Goal: Task Accomplishment & Management: Use online tool/utility

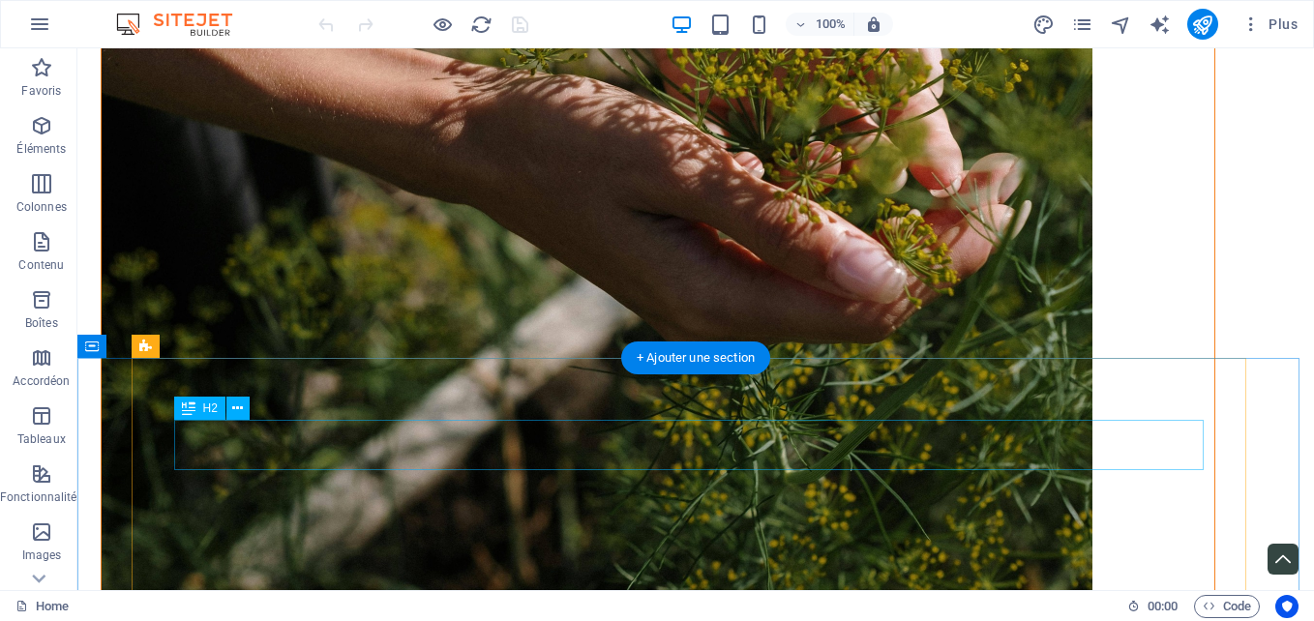
scroll to position [2355, 0]
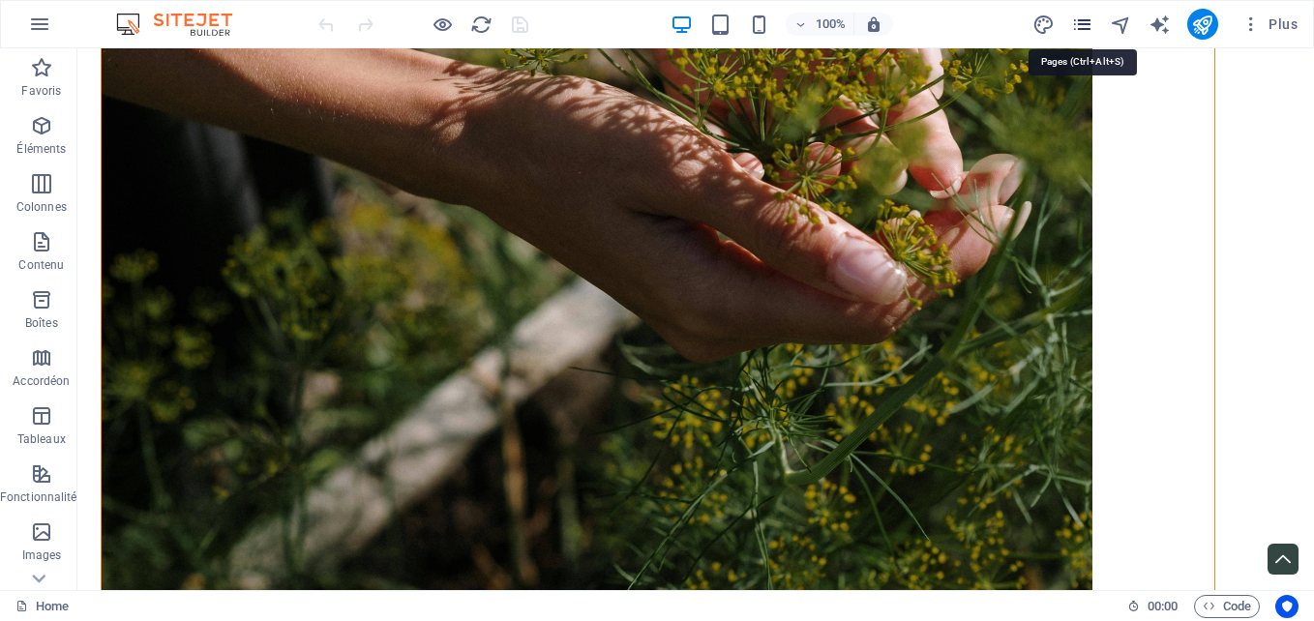
click at [1092, 27] on icon "pages" at bounding box center [1083, 25] width 22 height 22
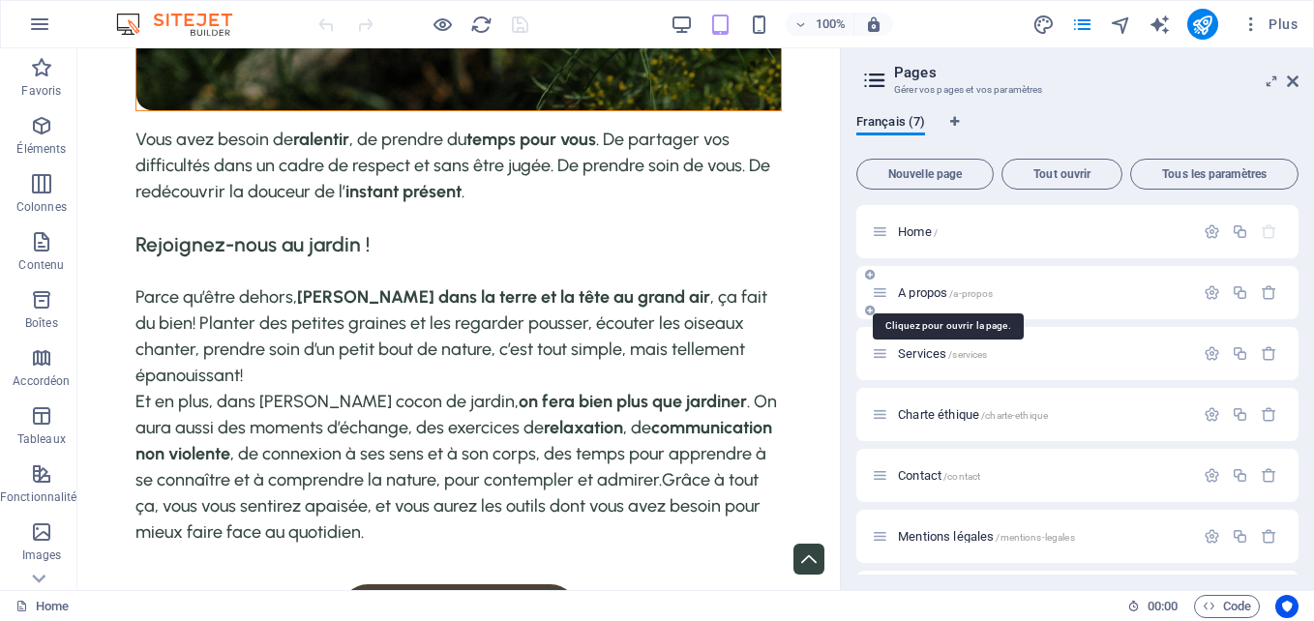
click at [949, 295] on span "A propos /a-propos" at bounding box center [945, 293] width 95 height 15
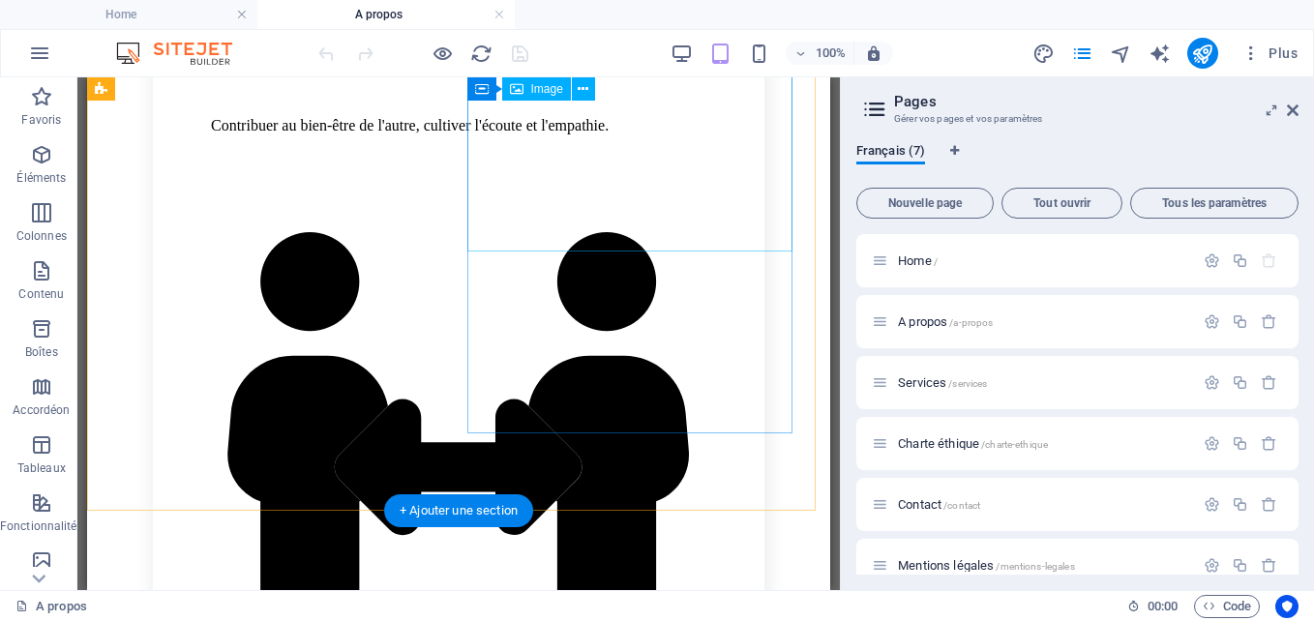
scroll to position [2164, 0]
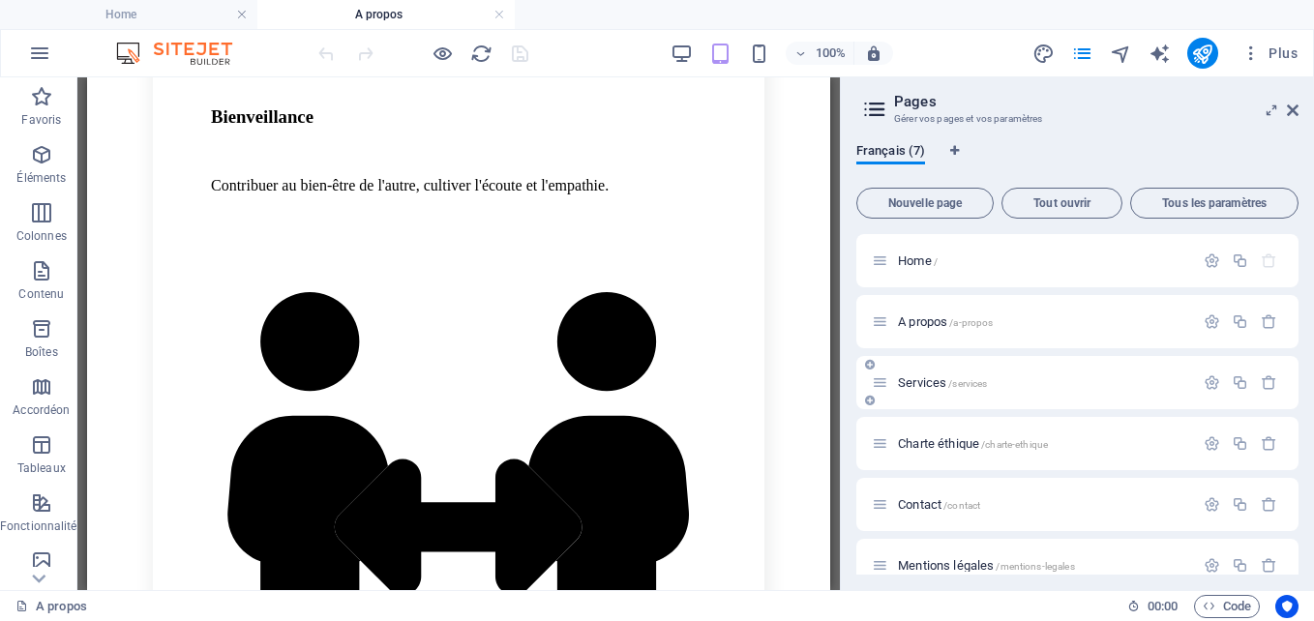
click at [922, 383] on span "Services /services" at bounding box center [942, 383] width 89 height 15
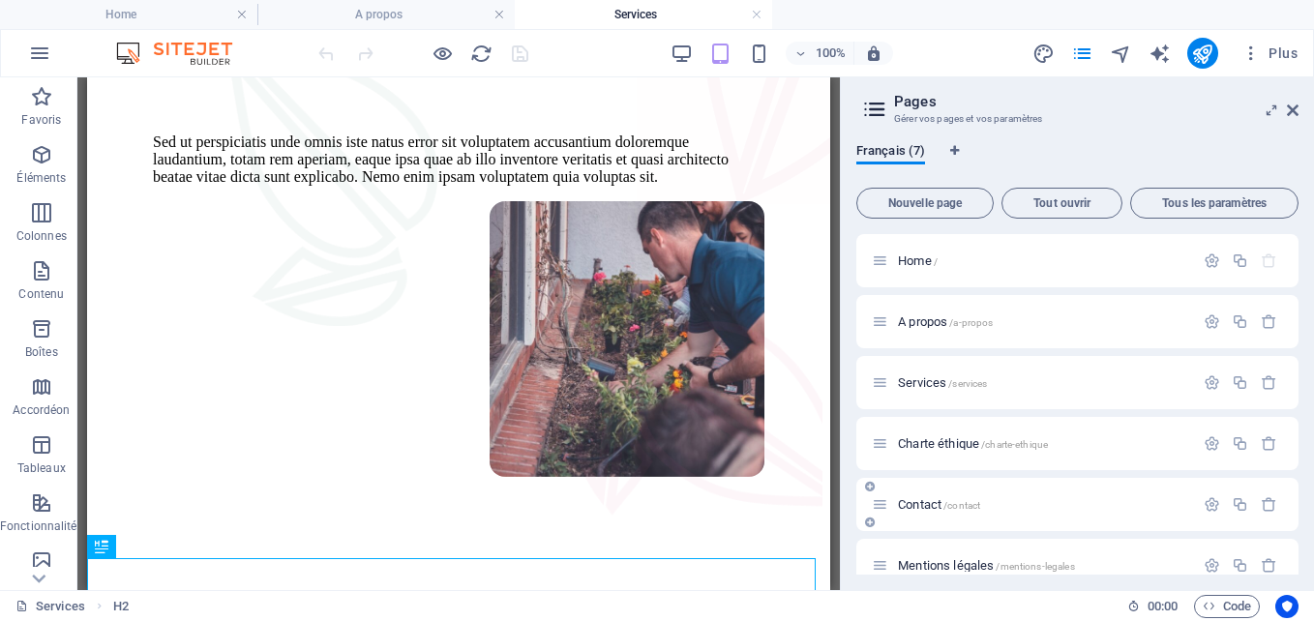
scroll to position [86, 0]
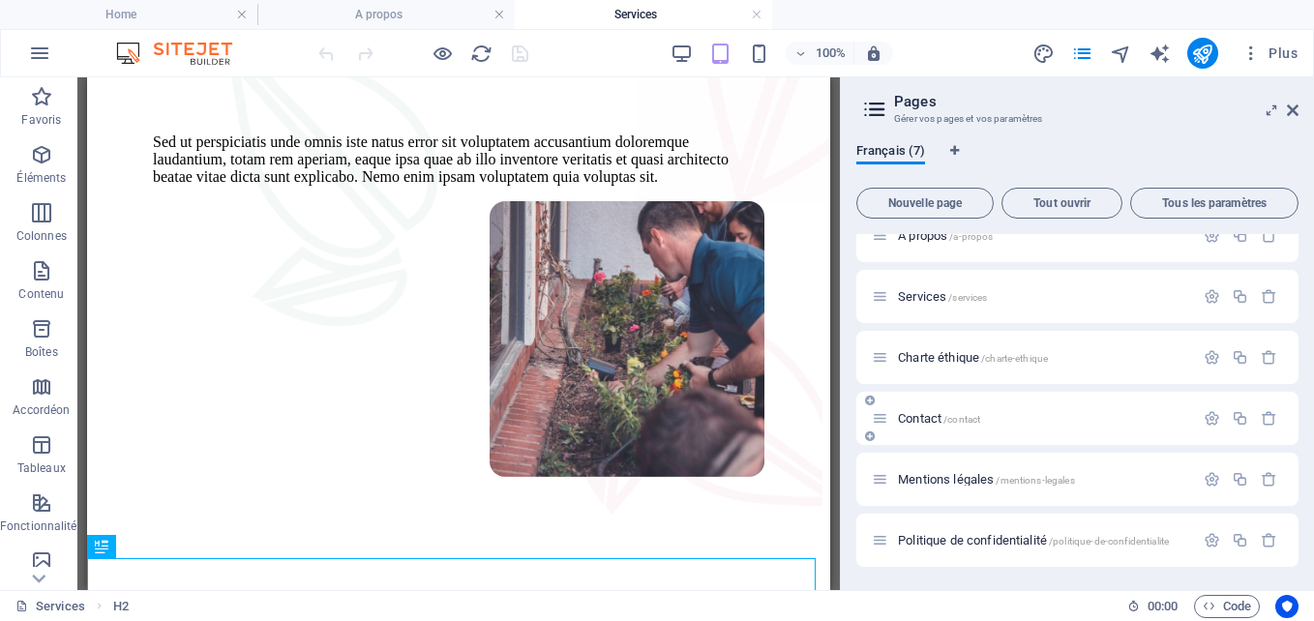
click at [930, 420] on span "Contact /contact" at bounding box center [939, 418] width 82 height 15
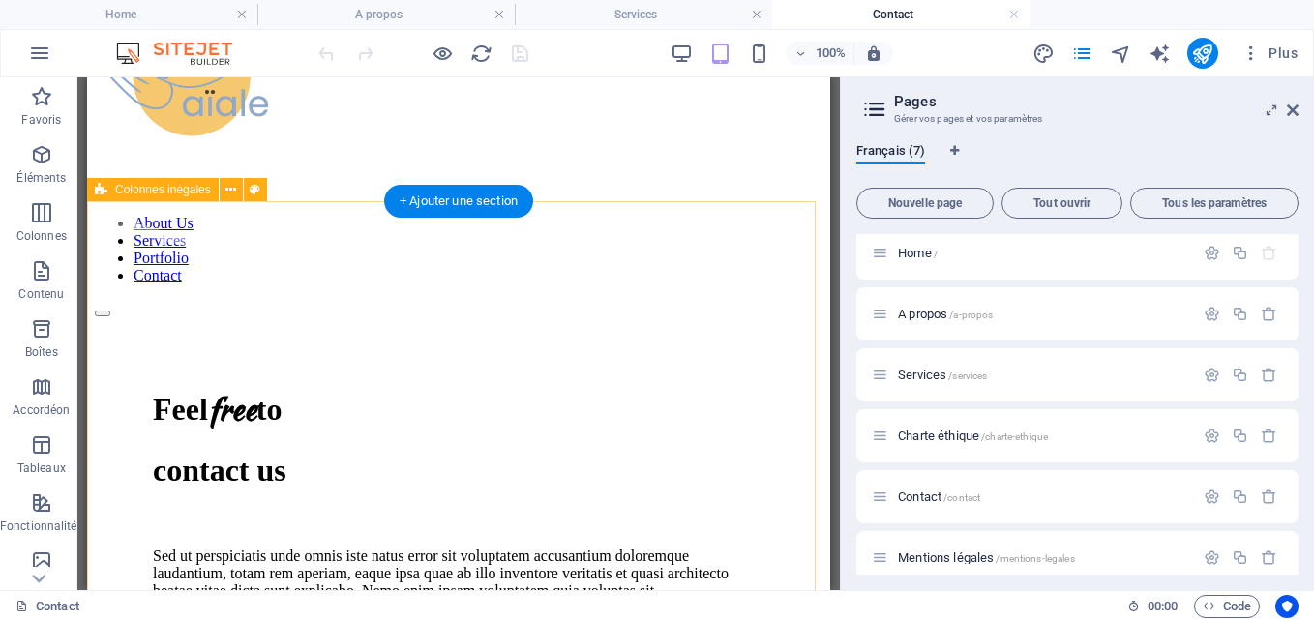
scroll to position [0, 0]
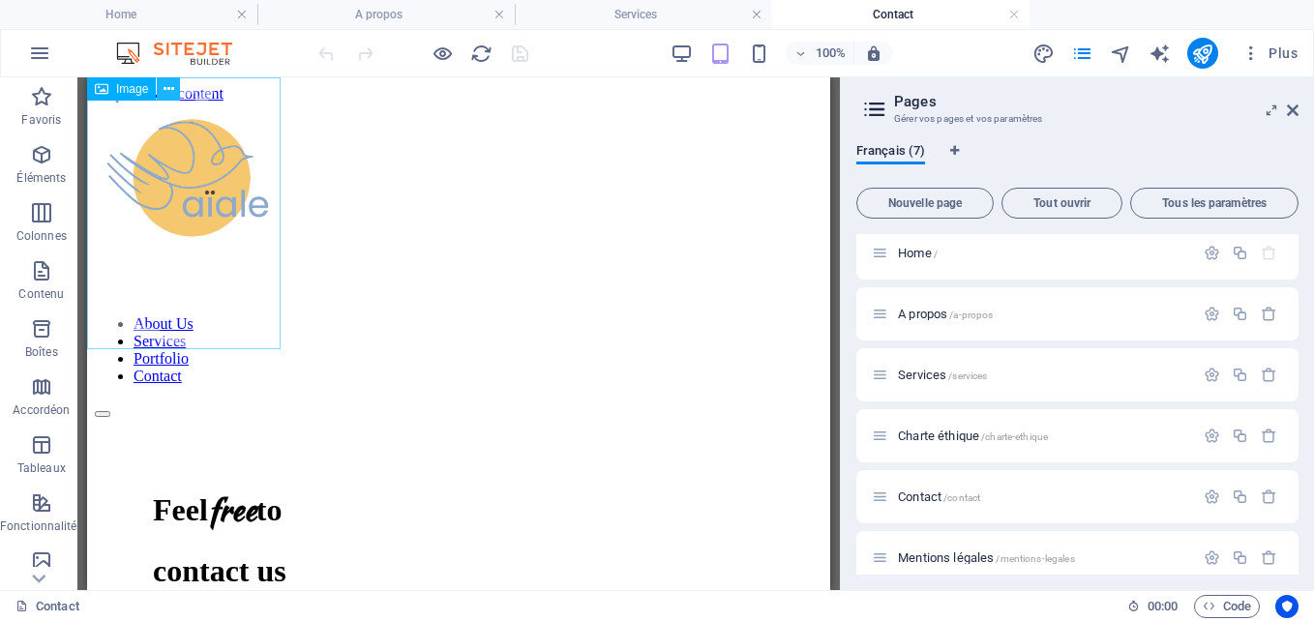
click at [165, 82] on icon at bounding box center [169, 89] width 11 height 20
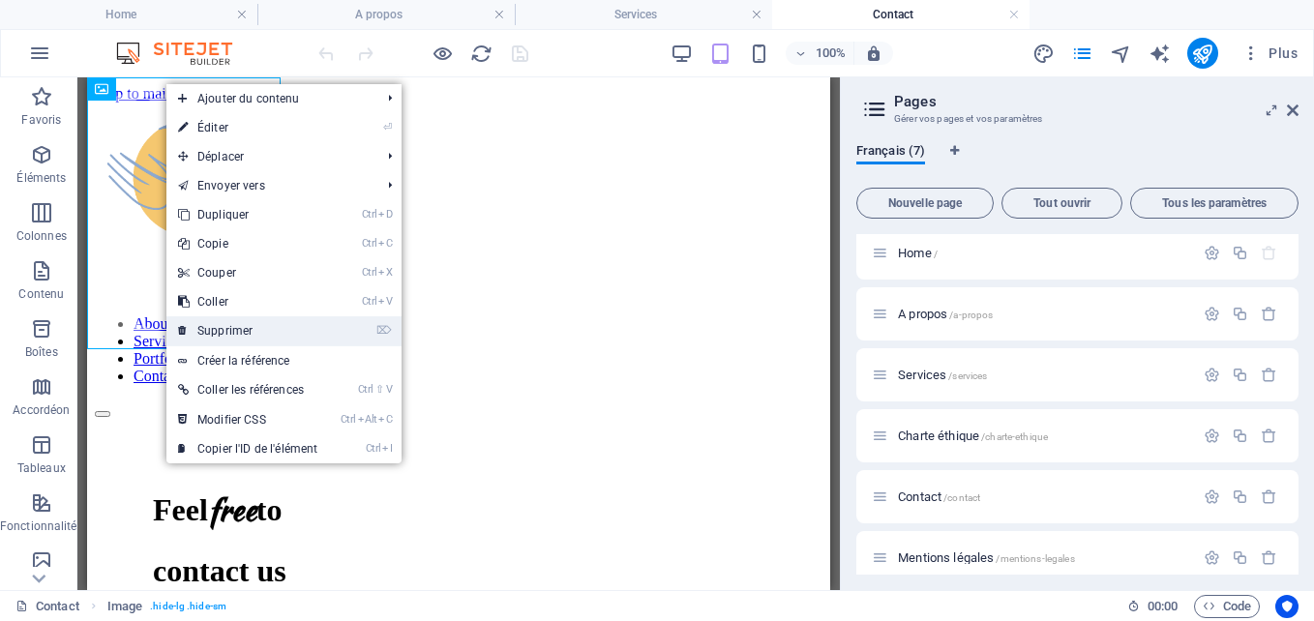
click at [230, 322] on link "⌦ Supprimer" at bounding box center [247, 331] width 163 height 29
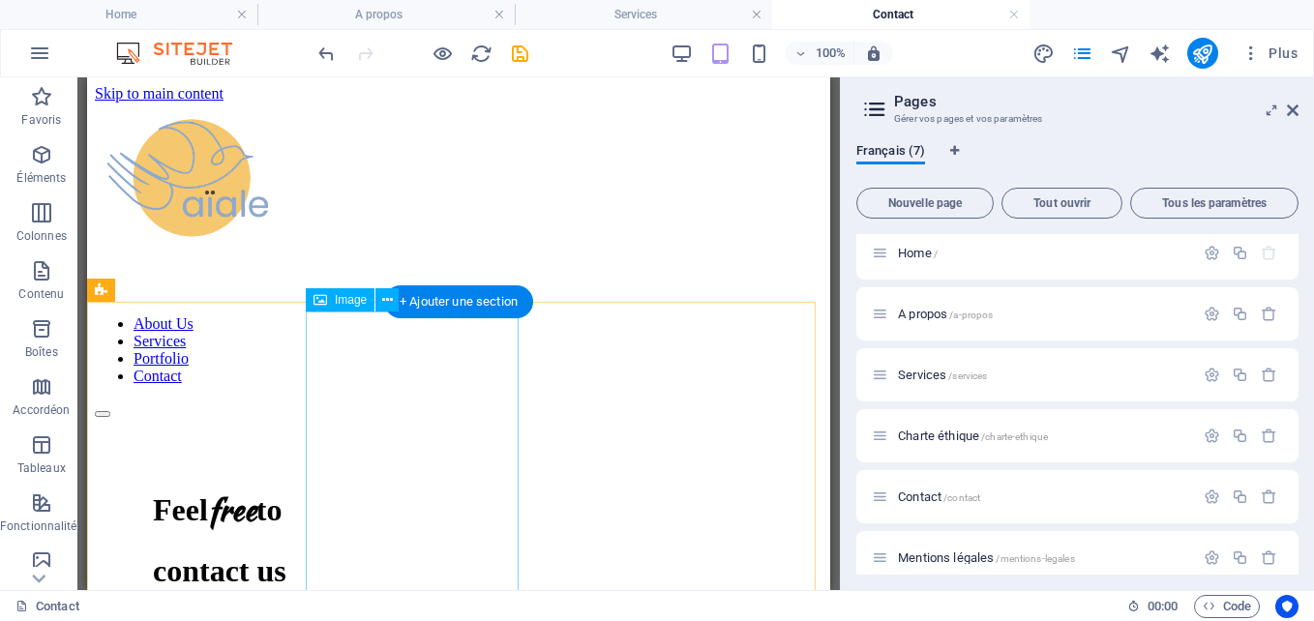
click at [408, 428] on figure at bounding box center [420, 575] width 213 height 294
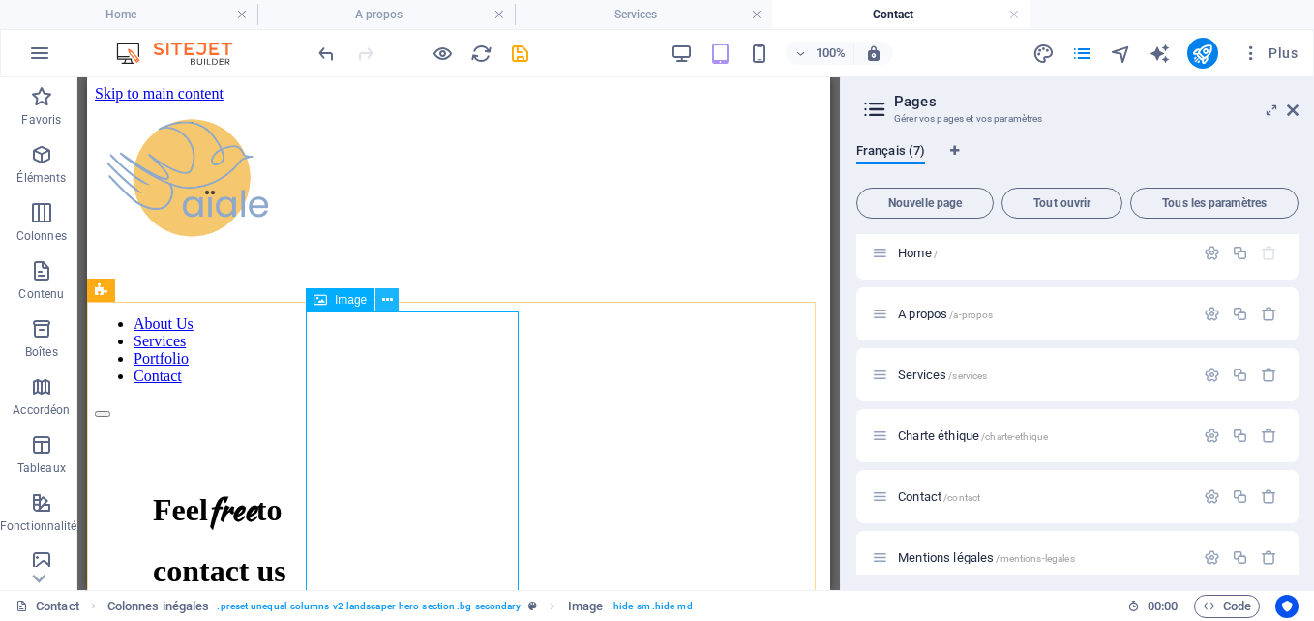
click at [385, 303] on icon at bounding box center [387, 300] width 11 height 20
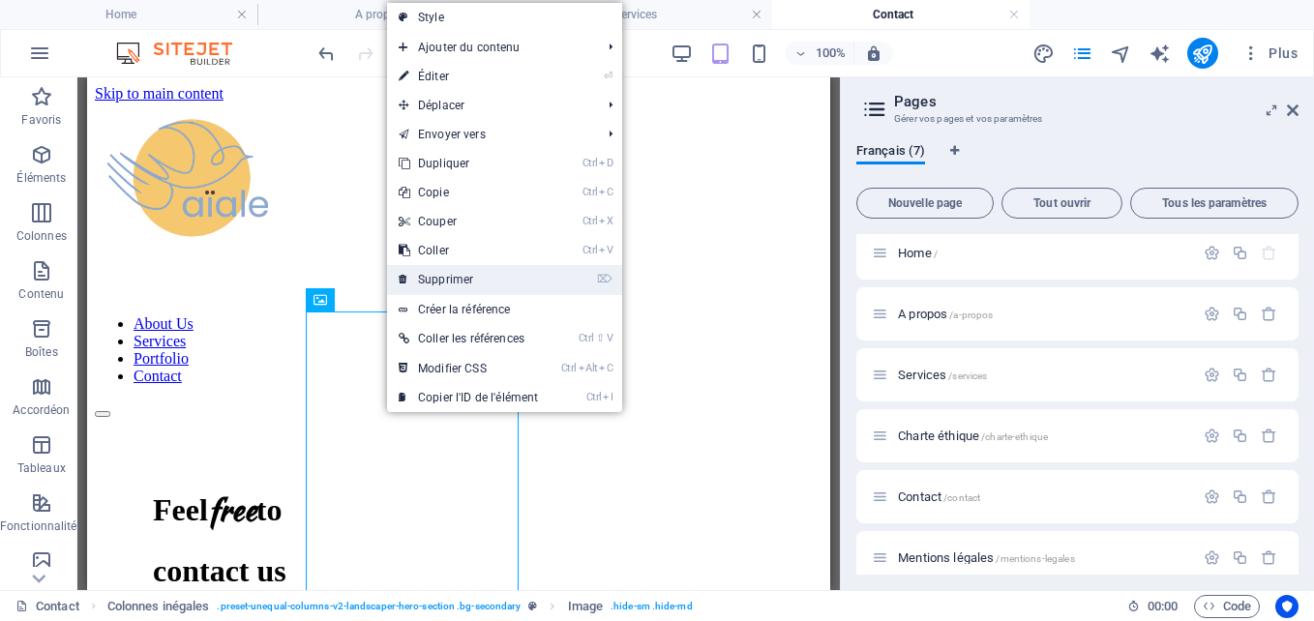
click at [452, 278] on link "⌦ Supprimer" at bounding box center [468, 279] width 163 height 29
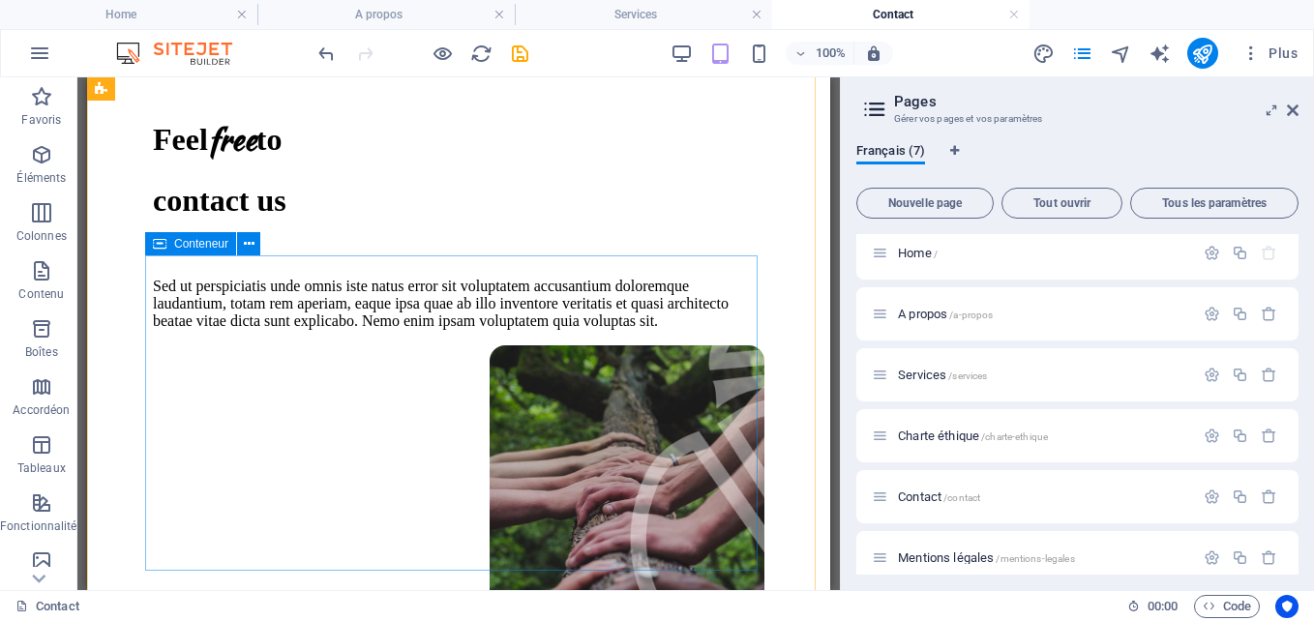
scroll to position [372, 0]
click at [426, 217] on div "Feel free to contact us" at bounding box center [459, 166] width 612 height 102
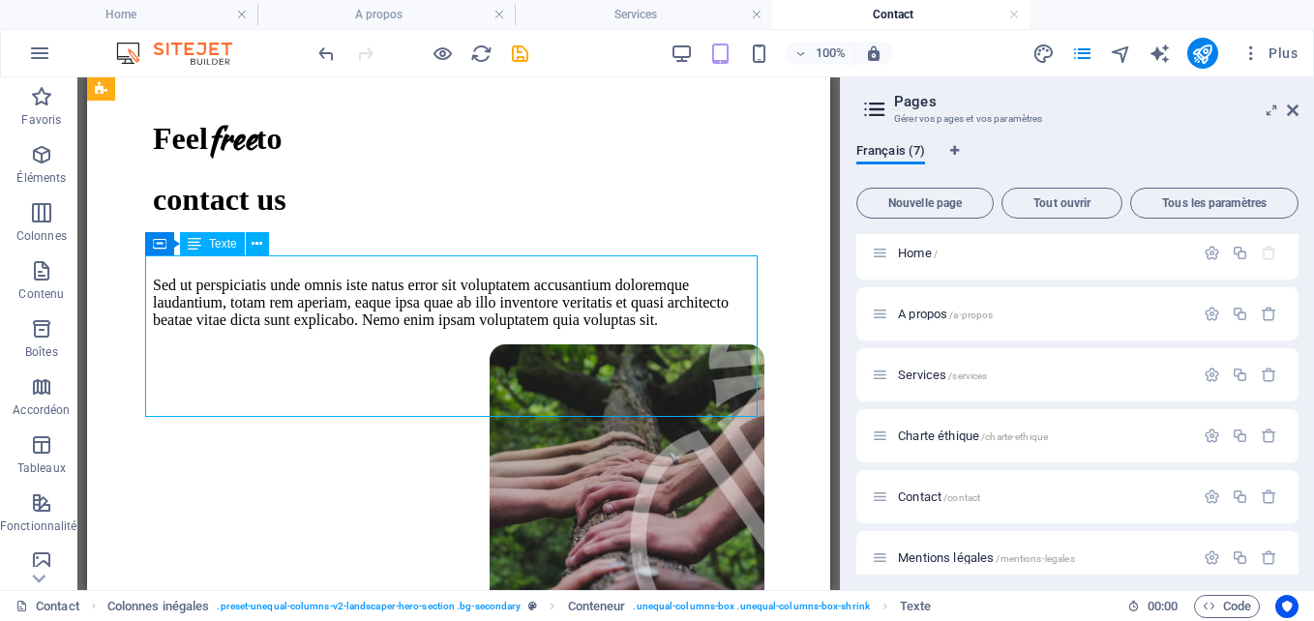
click at [418, 217] on div "Feel free to contact us" at bounding box center [459, 166] width 612 height 102
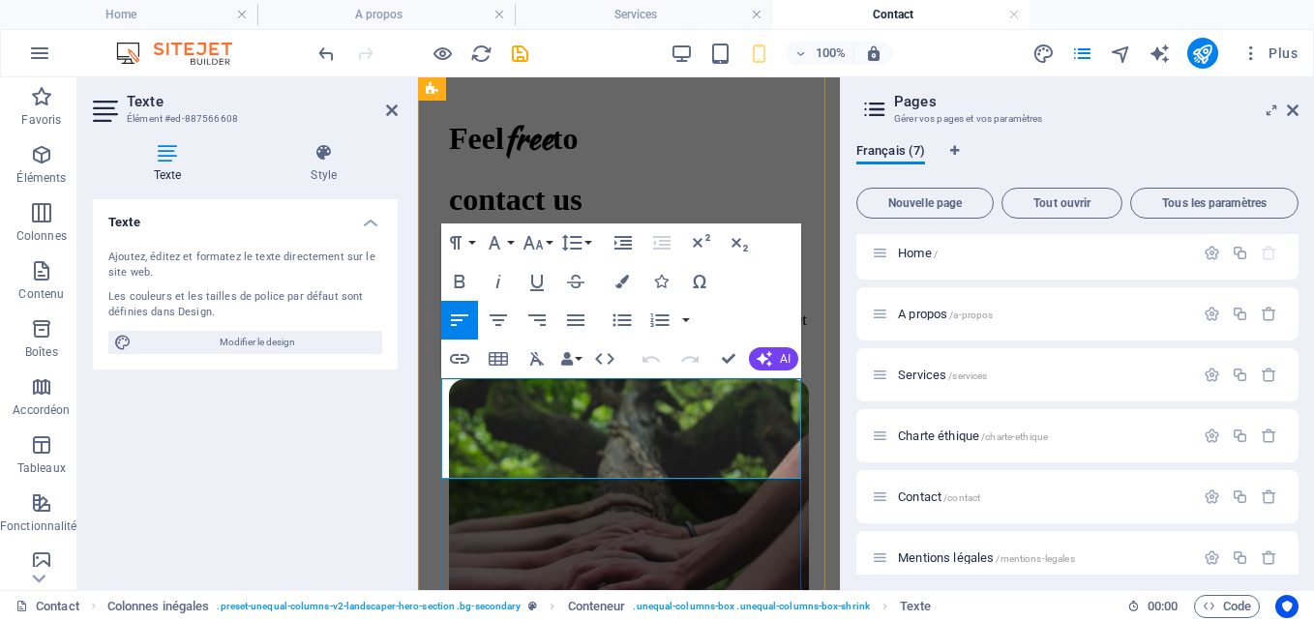
click at [625, 218] on h1 "contact us" at bounding box center [629, 200] width 360 height 36
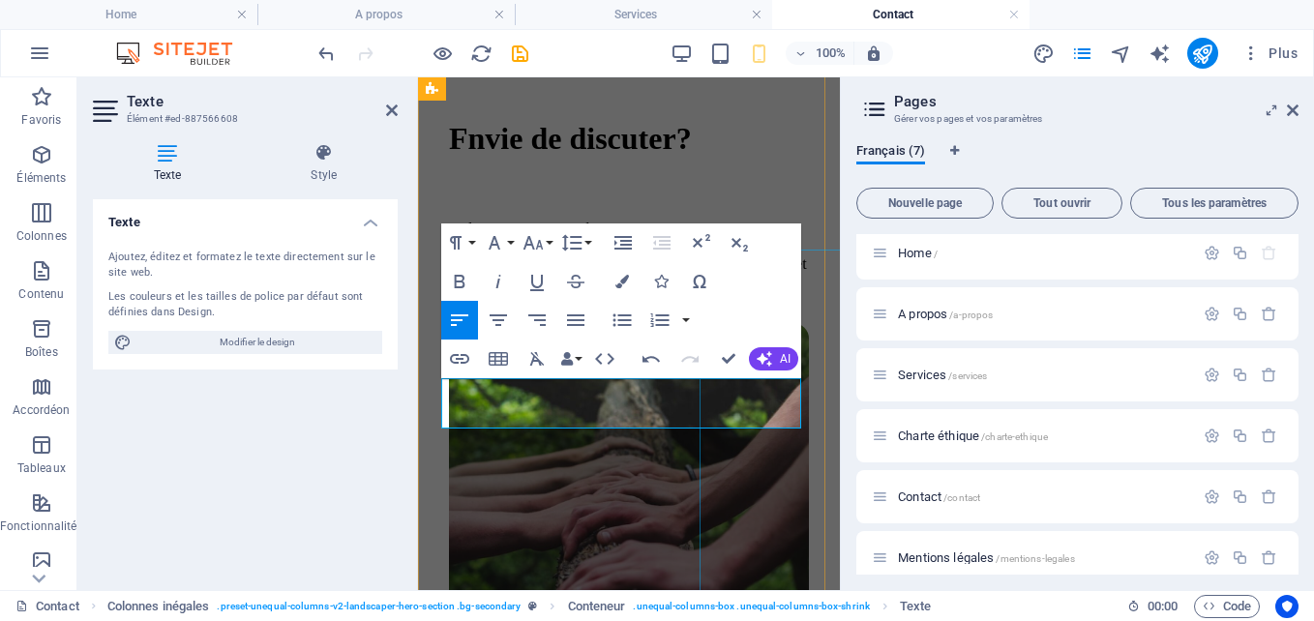
click at [743, 510] on figure at bounding box center [759, 571] width 145 height 372
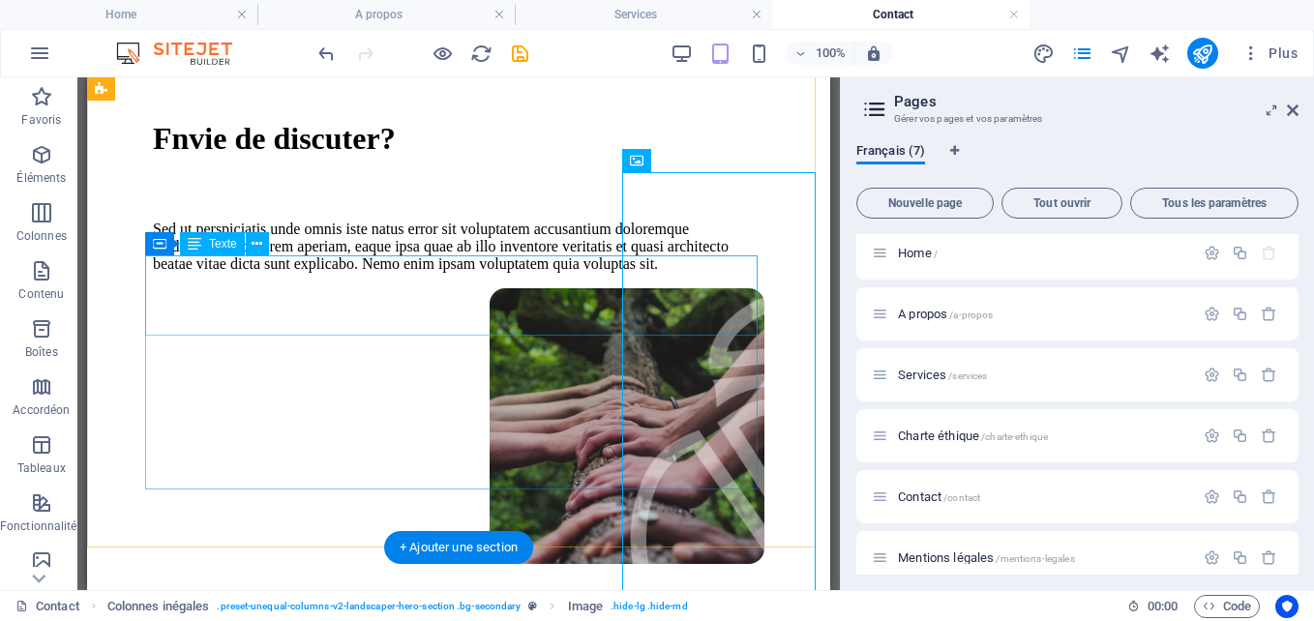
click at [178, 161] on div "Fnvie de discuter?" at bounding box center [459, 137] width 612 height 45
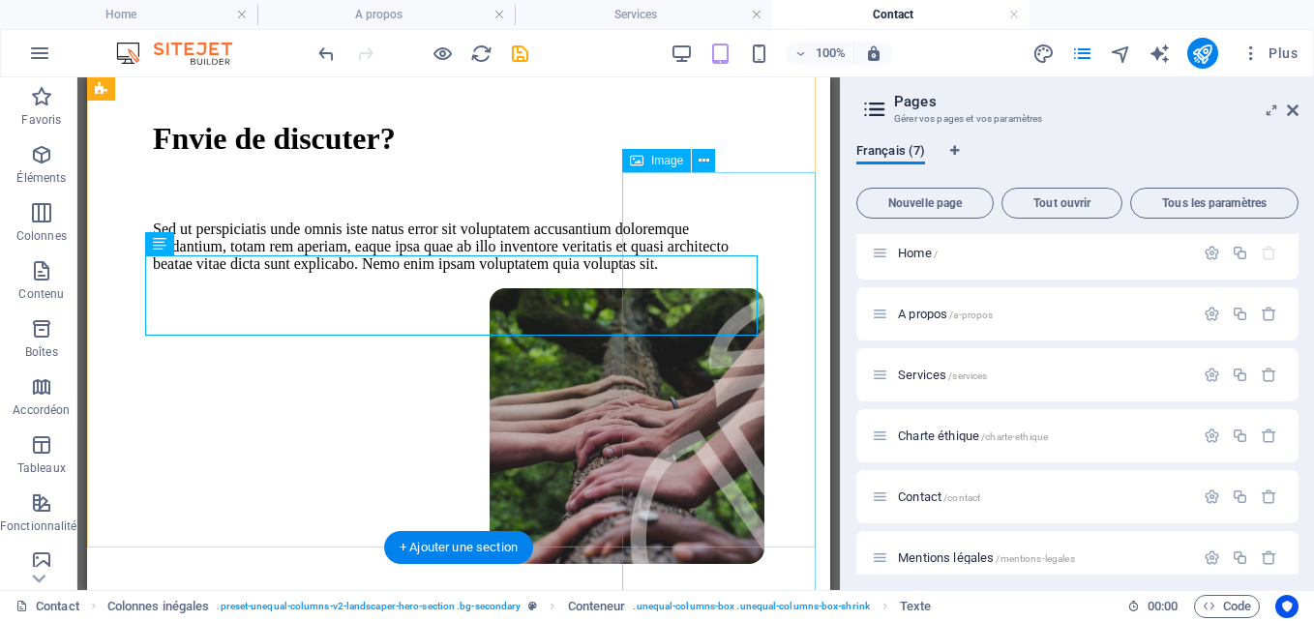
click at [726, 386] on figure at bounding box center [726, 535] width 194 height 495
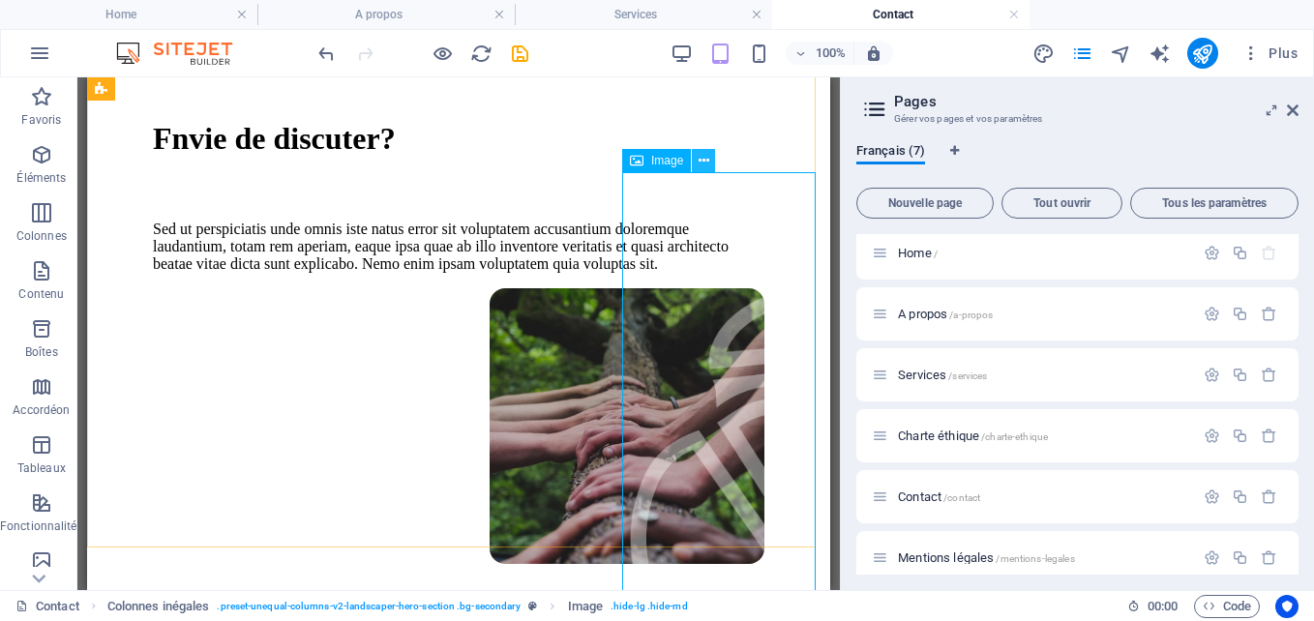
click at [706, 163] on icon at bounding box center [704, 161] width 11 height 20
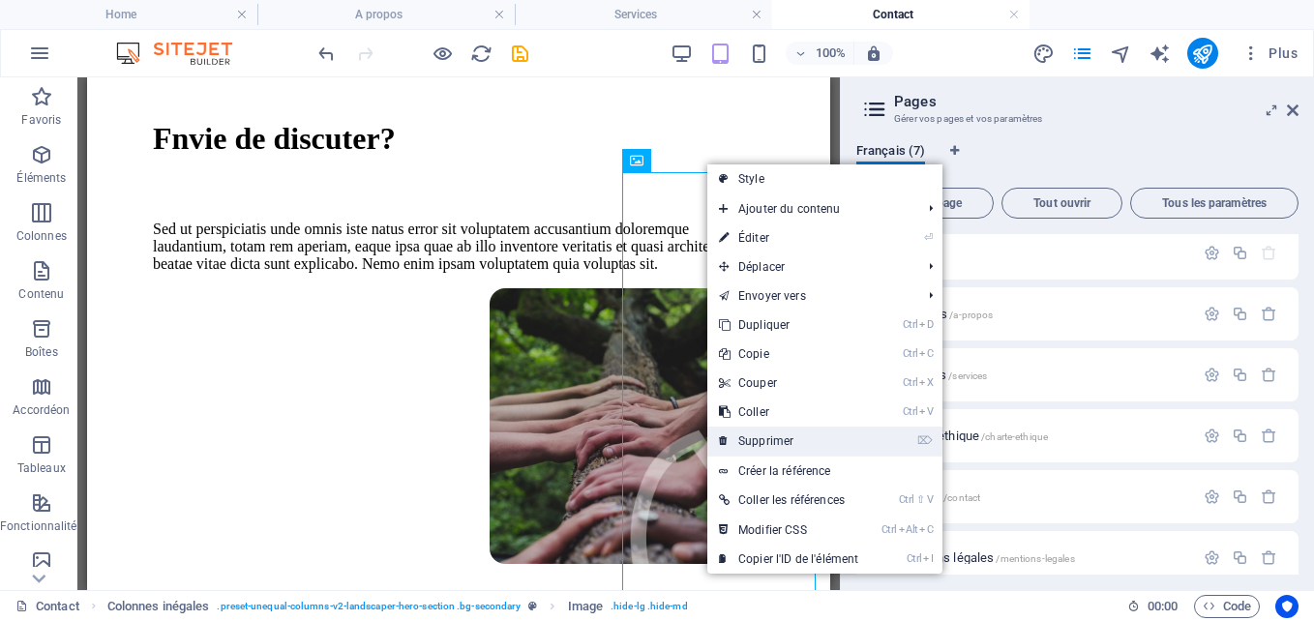
click at [762, 439] on link "⌦ Supprimer" at bounding box center [789, 441] width 163 height 29
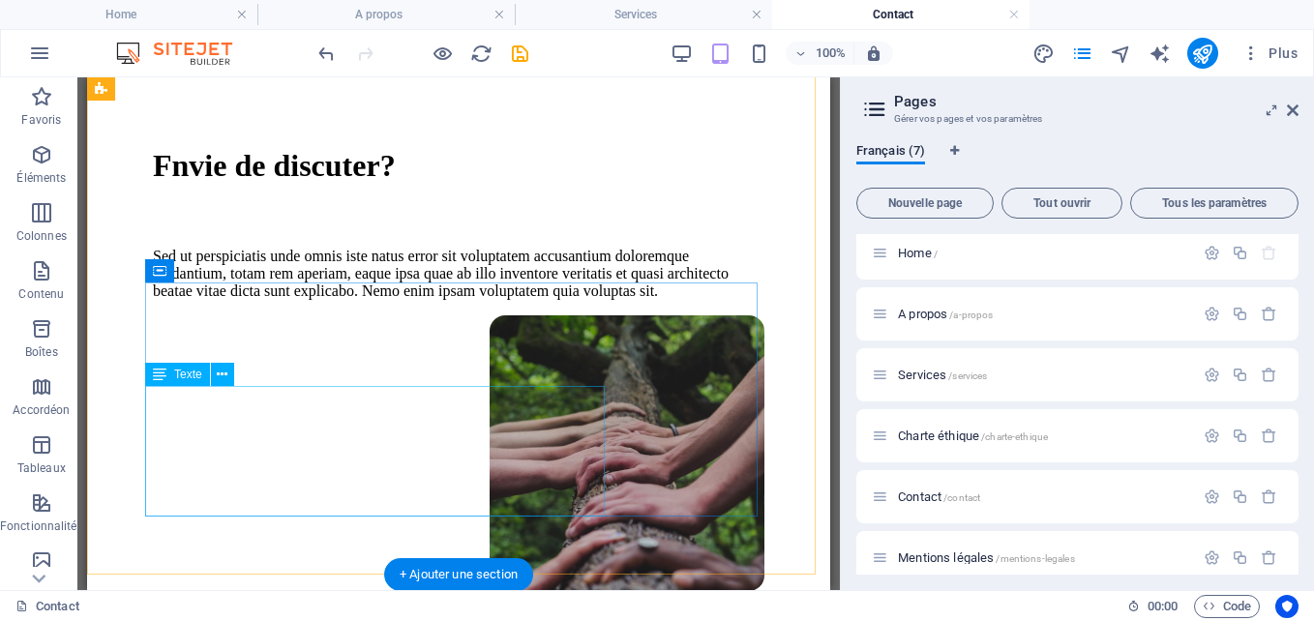
scroll to position [344, 0]
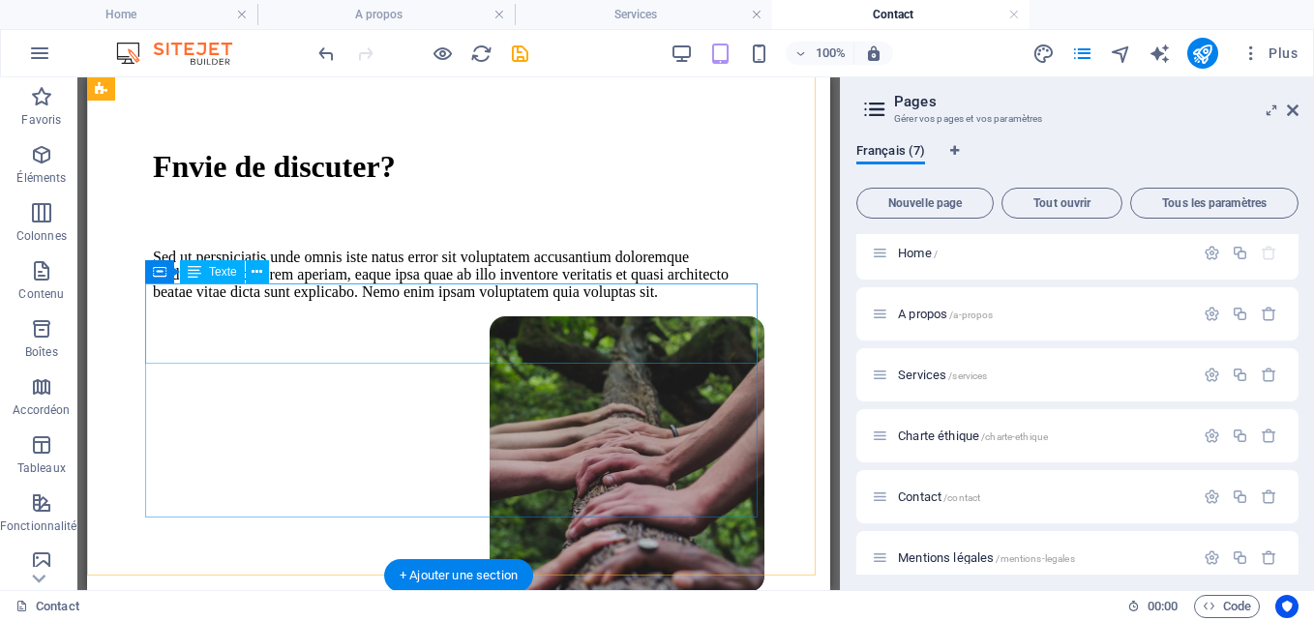
click at [301, 189] on div "Fnvie de discuter?" at bounding box center [459, 165] width 612 height 45
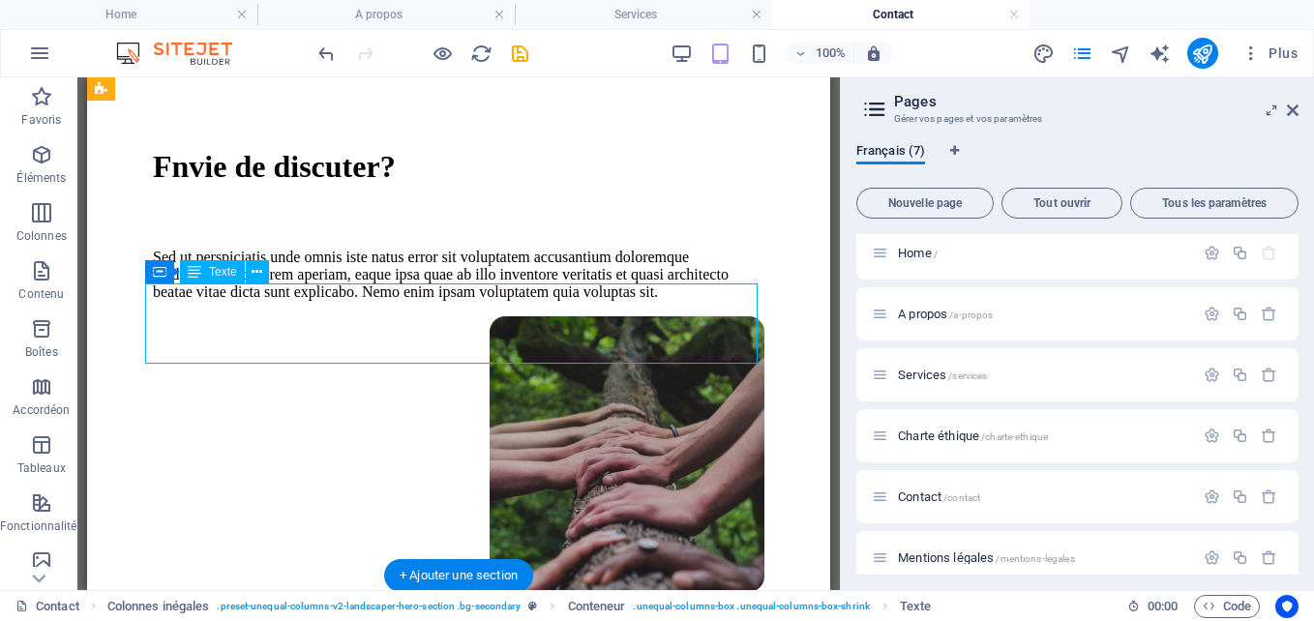
click at [301, 189] on div "Fnvie de discuter?" at bounding box center [459, 165] width 612 height 45
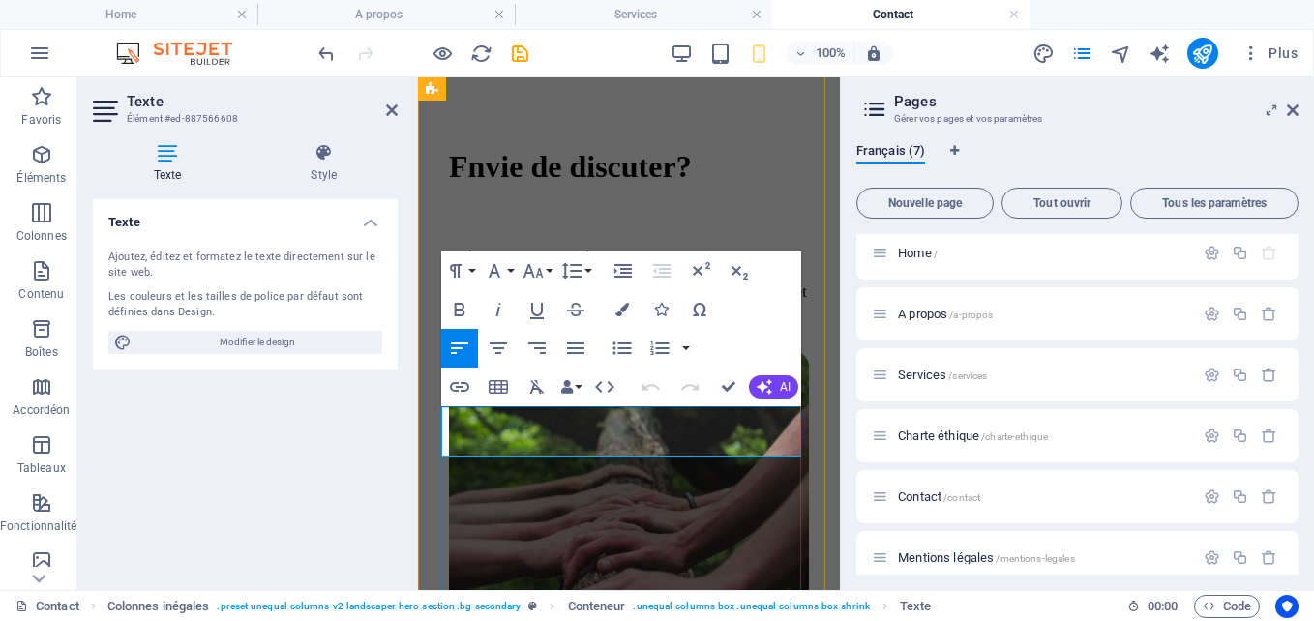
click at [723, 189] on h1 "Fnvie de discuter?" at bounding box center [629, 165] width 360 height 45
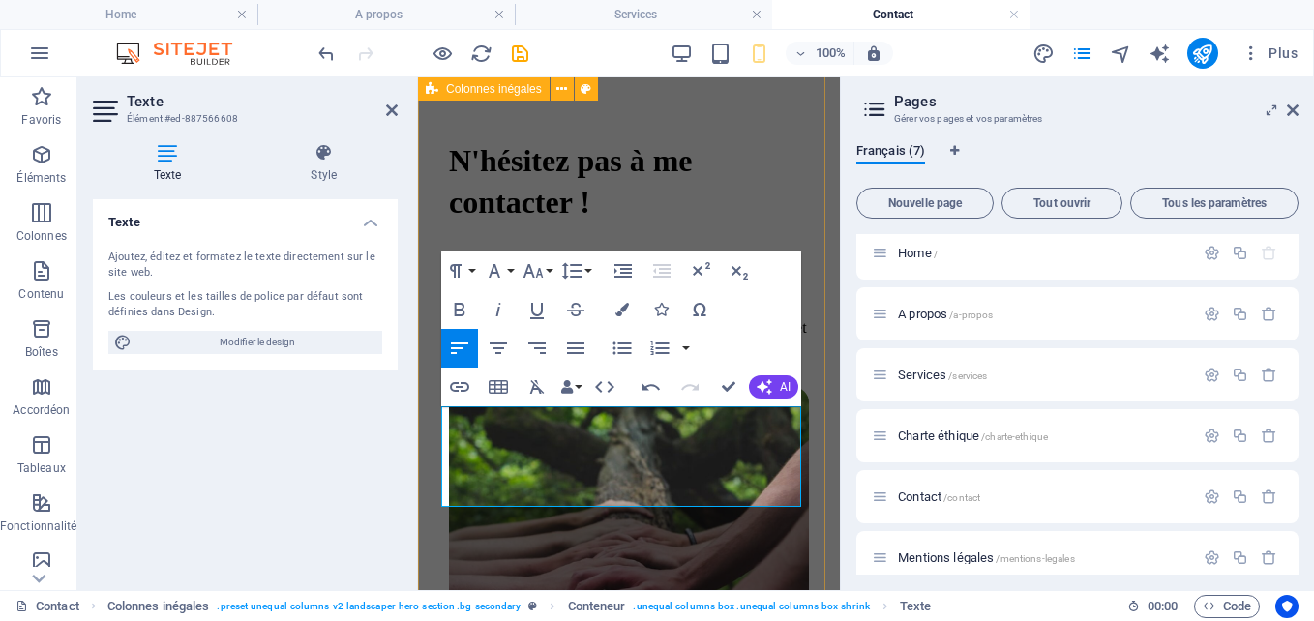
click at [822, 449] on div "​N'hésitez pas à me contacter ! Sed ut perspiciatis unde omnis iste natus error…" at bounding box center [629, 442] width 407 height 735
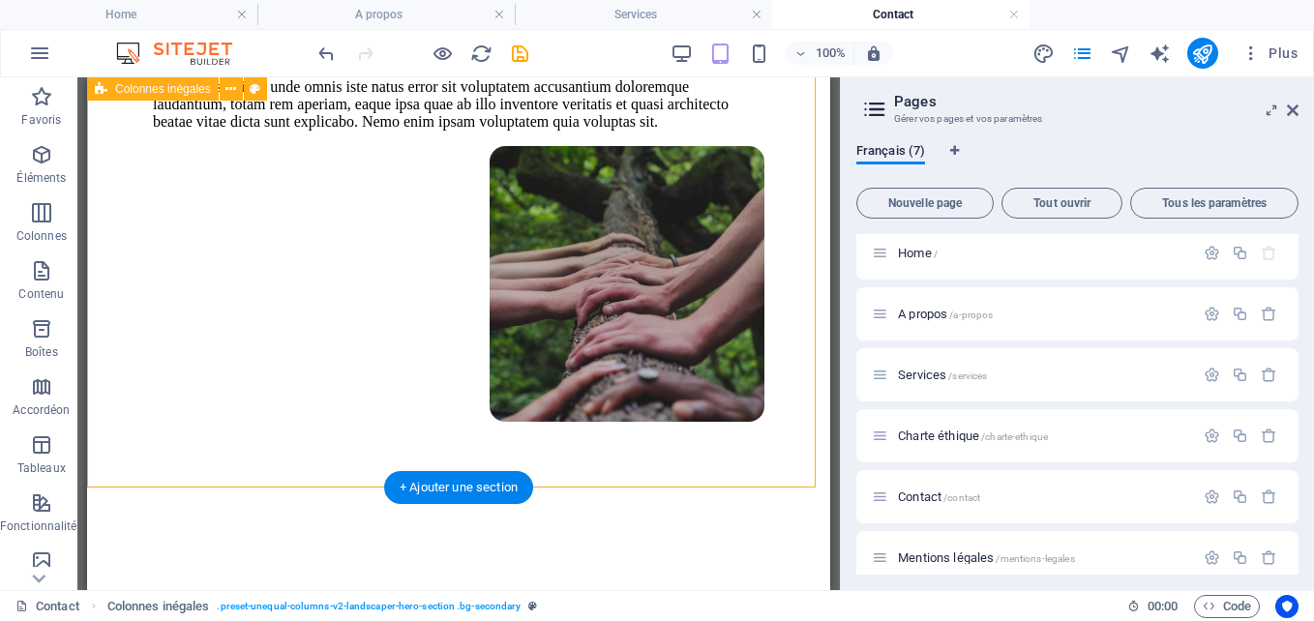
scroll to position [515, 0]
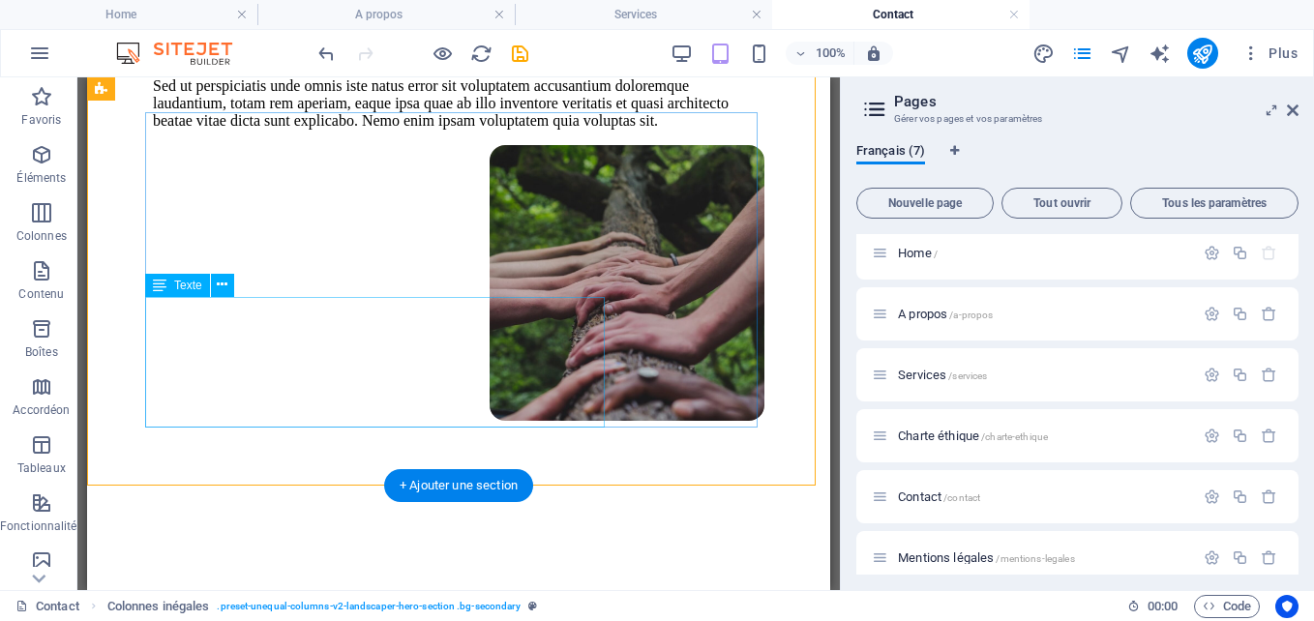
click at [407, 130] on div "Sed ut perspiciatis unde omnis iste natus error sit voluptatem accusantium dolo…" at bounding box center [459, 103] width 612 height 52
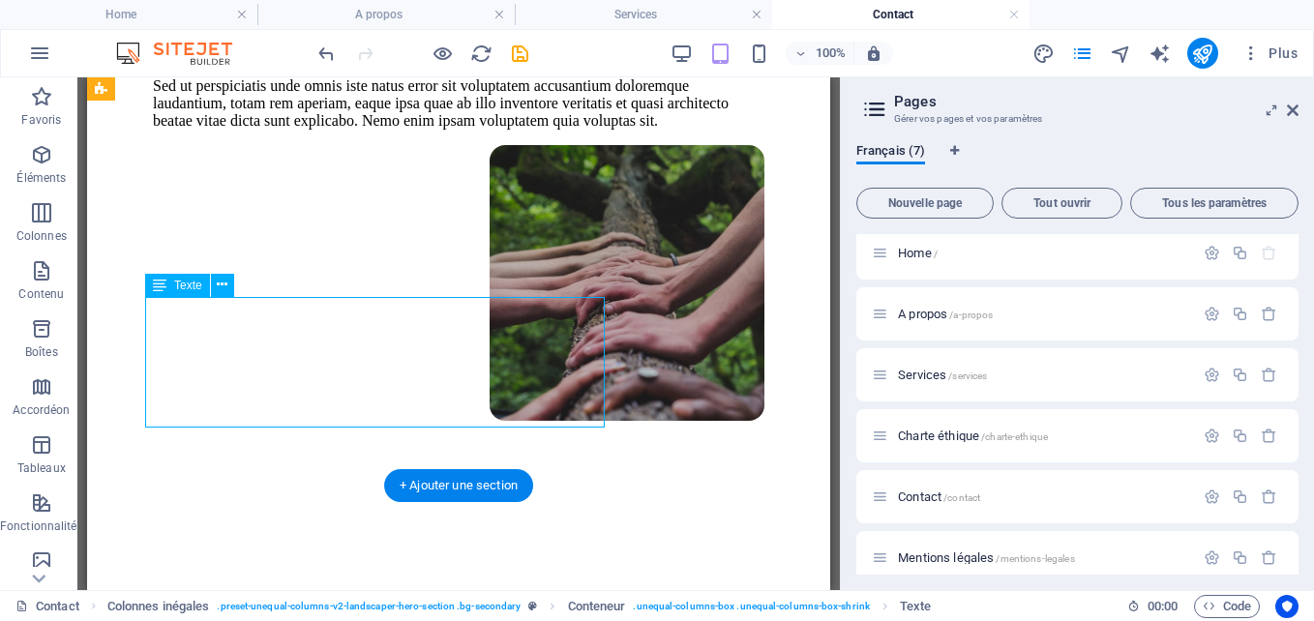
click at [407, 130] on div "Sed ut perspiciatis unde omnis iste natus error sit voluptatem accusantium dolo…" at bounding box center [459, 103] width 612 height 52
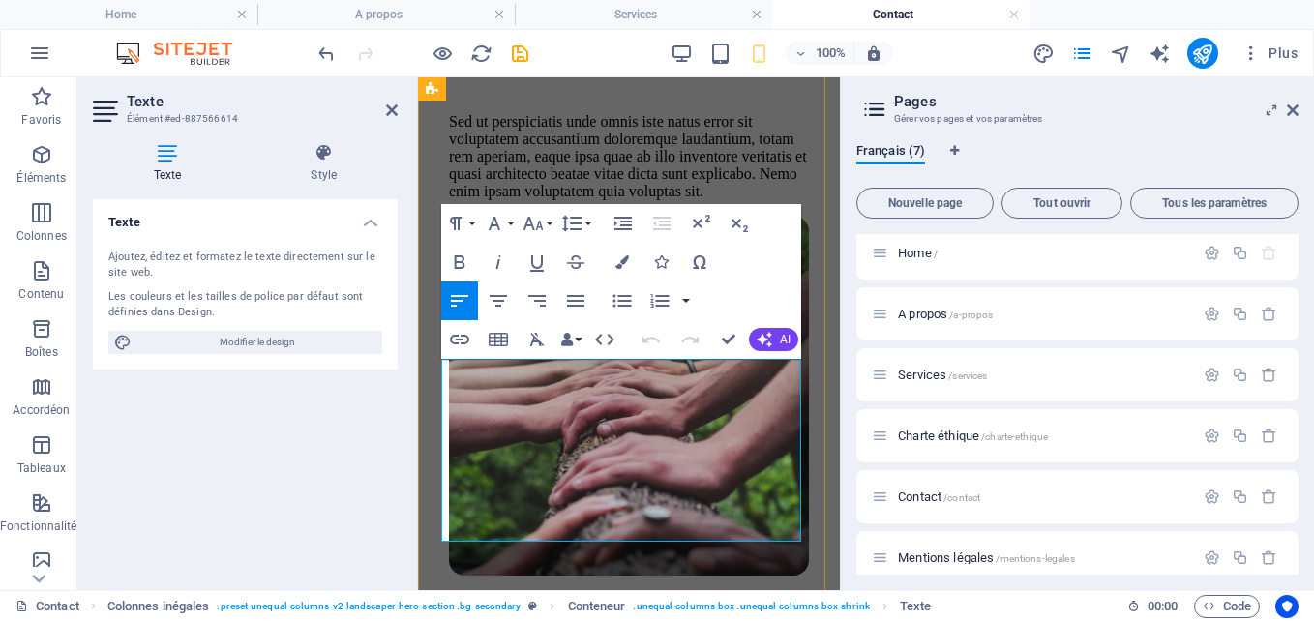
click at [503, 200] on p "Sed ut perspiciatis unde omnis iste natus error sit voluptatem accusantium dolo…" at bounding box center [629, 156] width 360 height 87
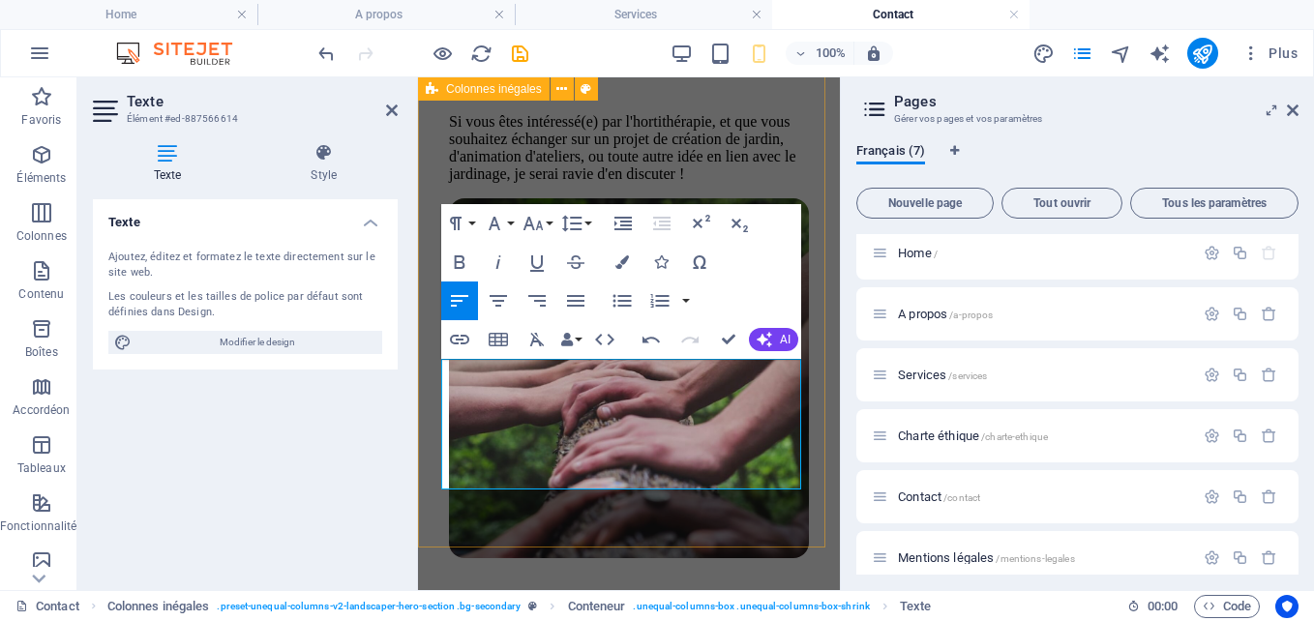
click at [814, 506] on div "N'hésitez pas à me contacter ! Si vous êtes intéressé(e) par l'hortithérapie, e…" at bounding box center [629, 261] width 407 height 717
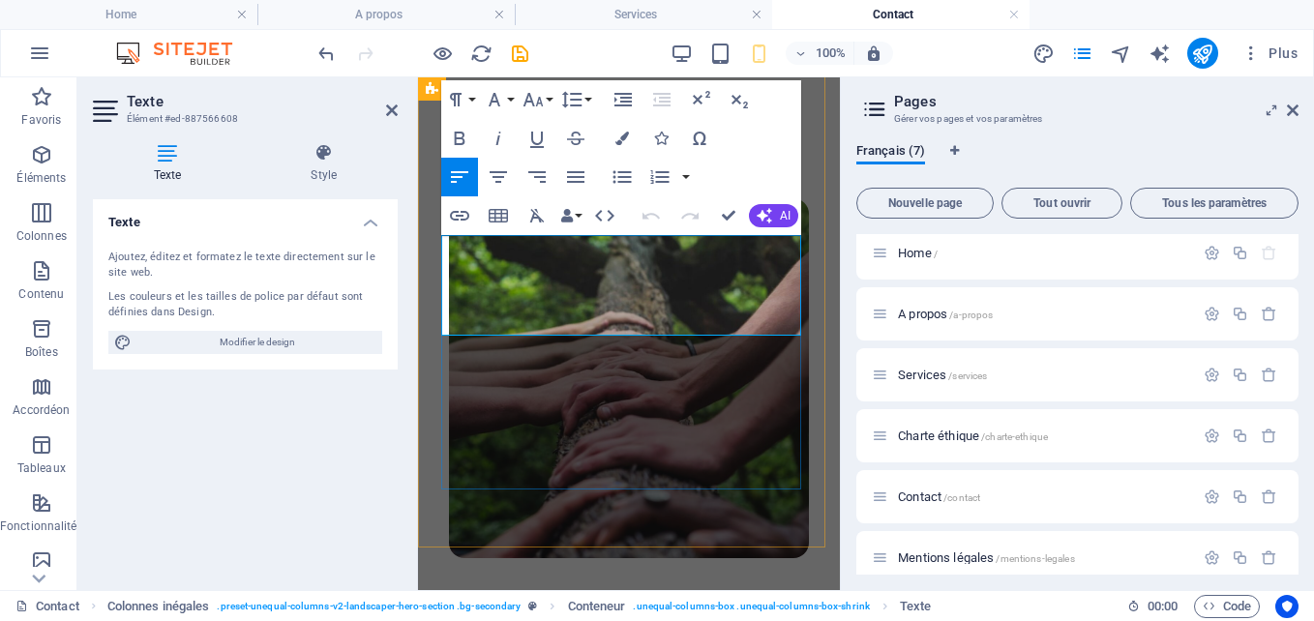
click at [629, 53] on h1 "N'hésitez pas à me contacter !" at bounding box center [629, 12] width 360 height 81
click at [775, 513] on div "N'hésitez pas à me contacter ... Si vous êtes intéressé(e) par l'hortithérapie,…" at bounding box center [629, 261] width 407 height 717
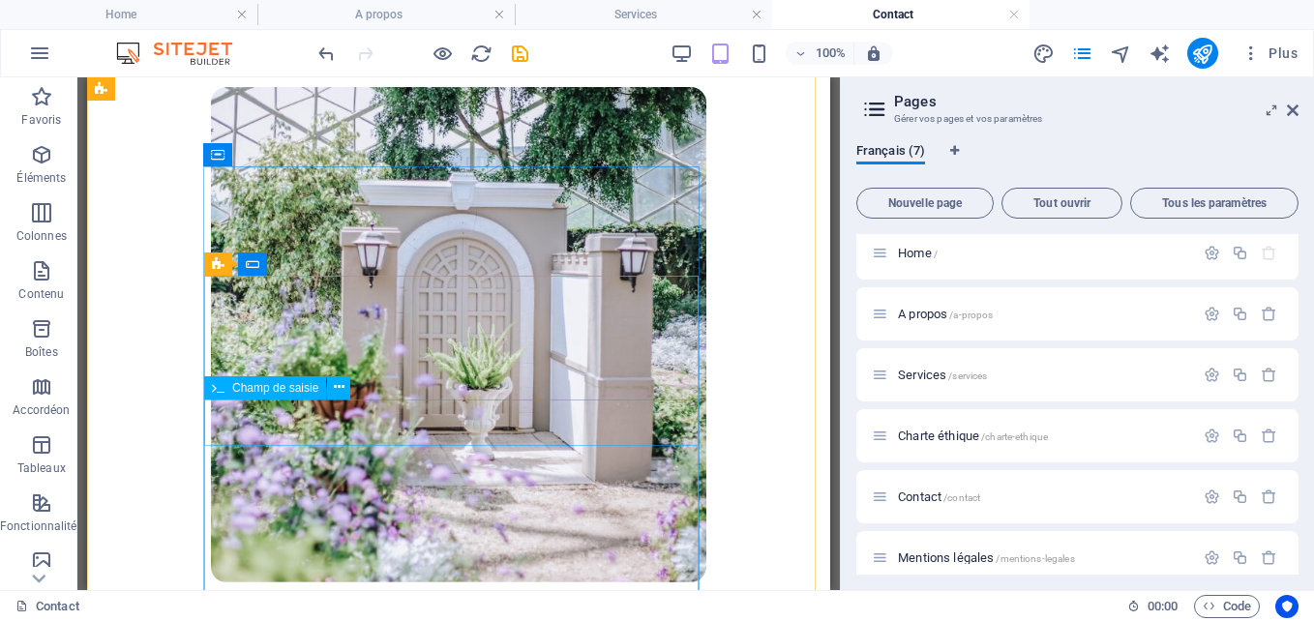
scroll to position [1047, 0]
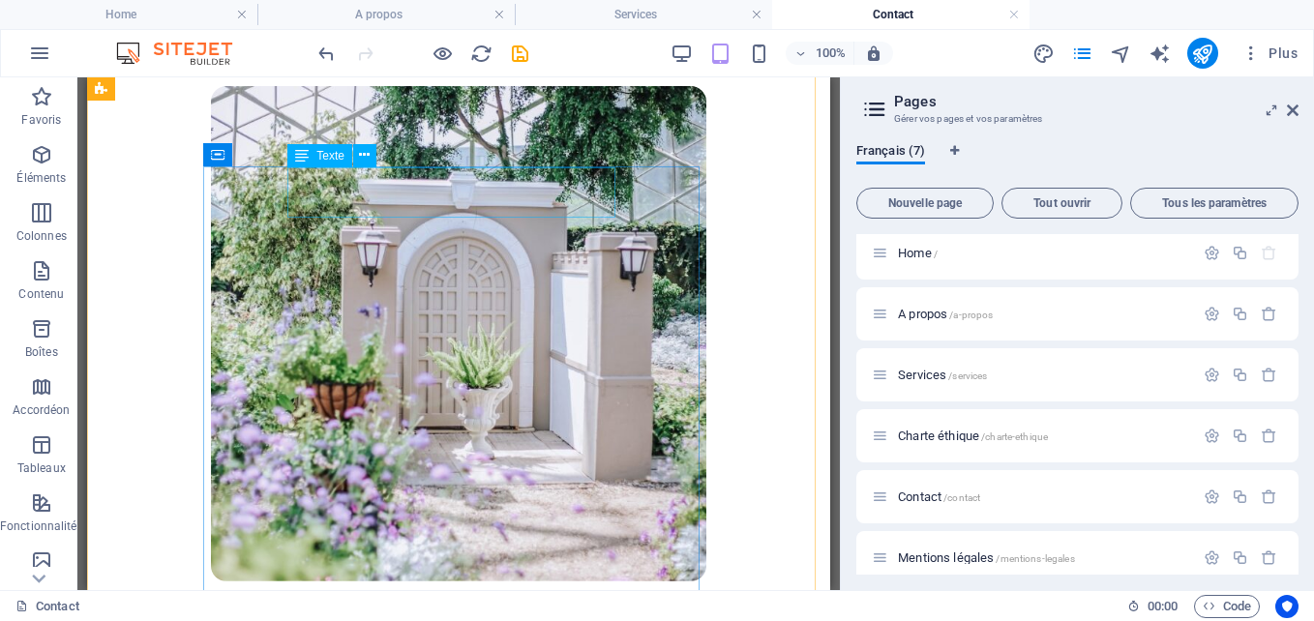
click at [609, 604] on div "Get your free quote" at bounding box center [459, 621] width 496 height 34
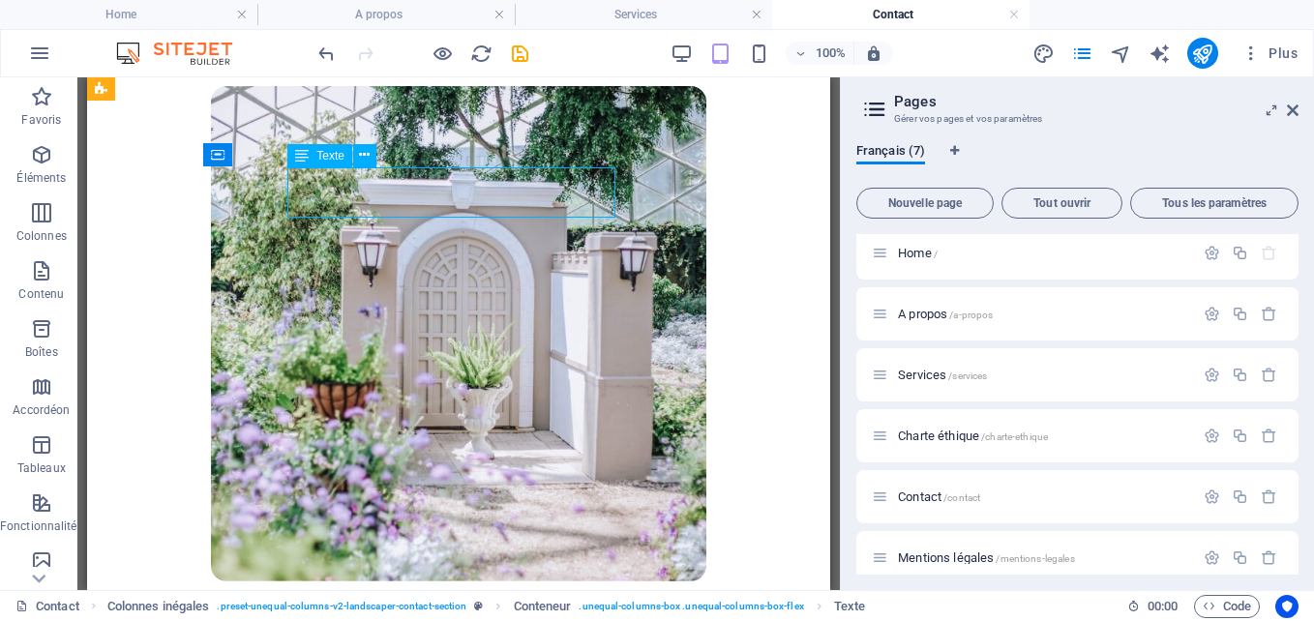
click at [609, 604] on div "Get your free quote" at bounding box center [459, 621] width 496 height 34
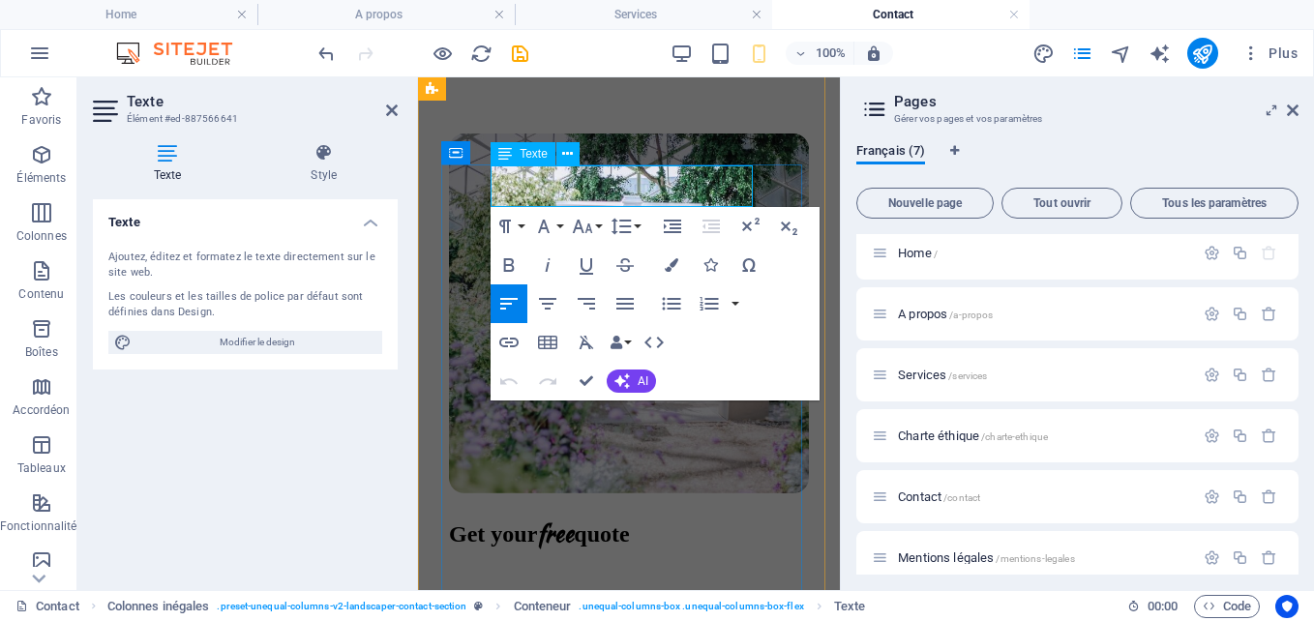
click at [746, 517] on h2 "Get your free quote" at bounding box center [629, 534] width 360 height 34
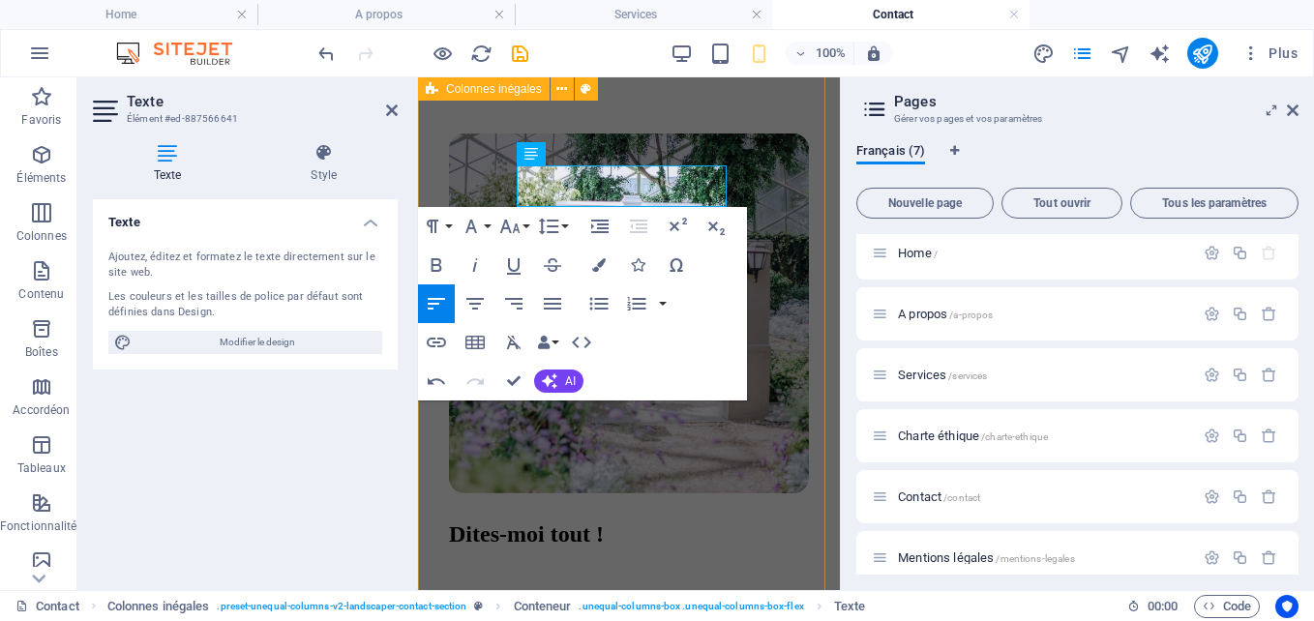
click at [804, 114] on div "​Dites-moi tout ! I have read and understand the privacy policy. Illisible ? Gé…" at bounding box center [629, 533] width 407 height 1032
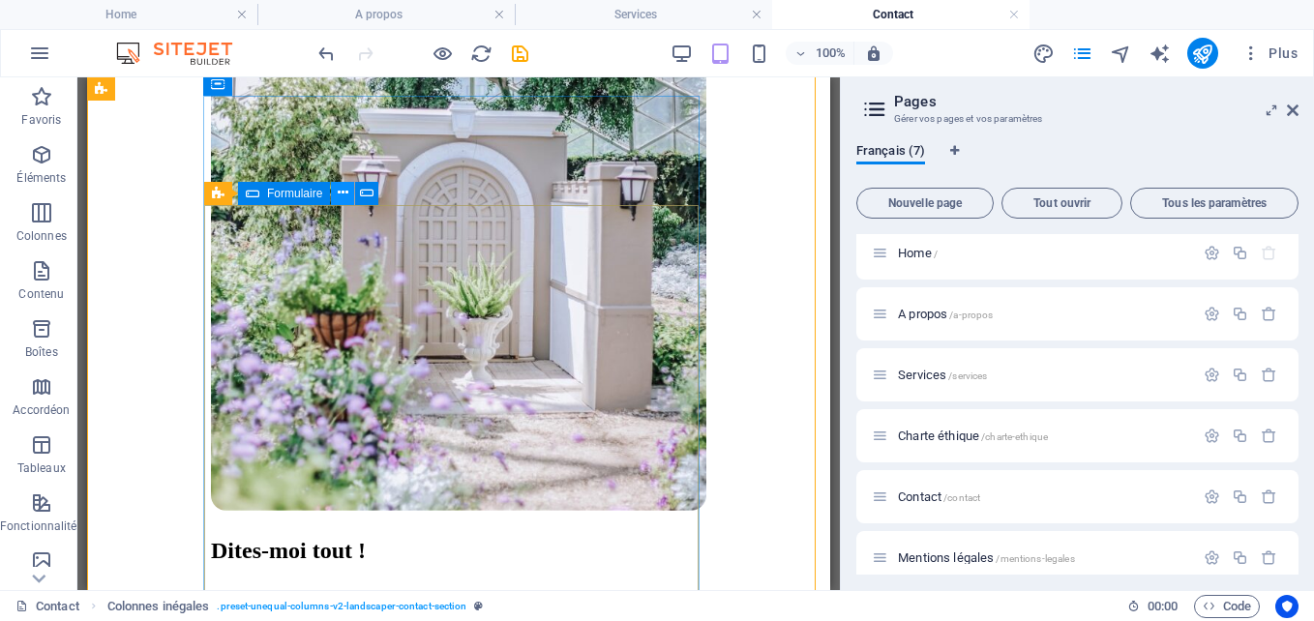
click at [336, 196] on button at bounding box center [342, 193] width 23 height 23
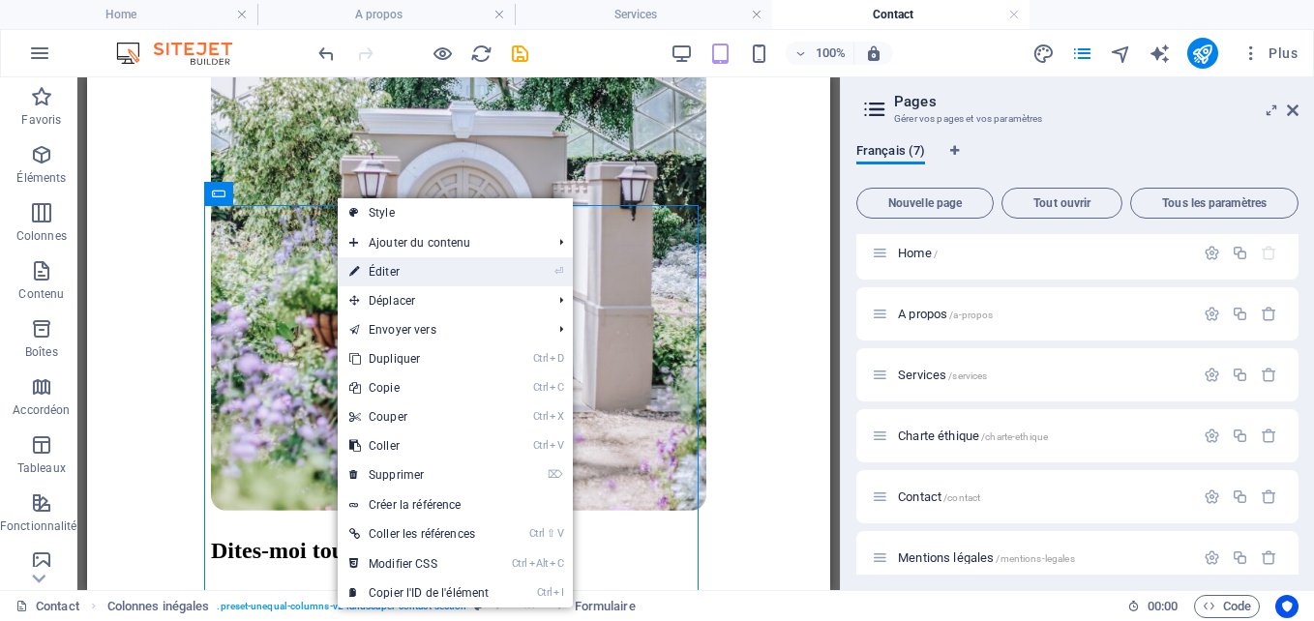
click at [385, 271] on link "⏎ Éditer" at bounding box center [419, 271] width 163 height 29
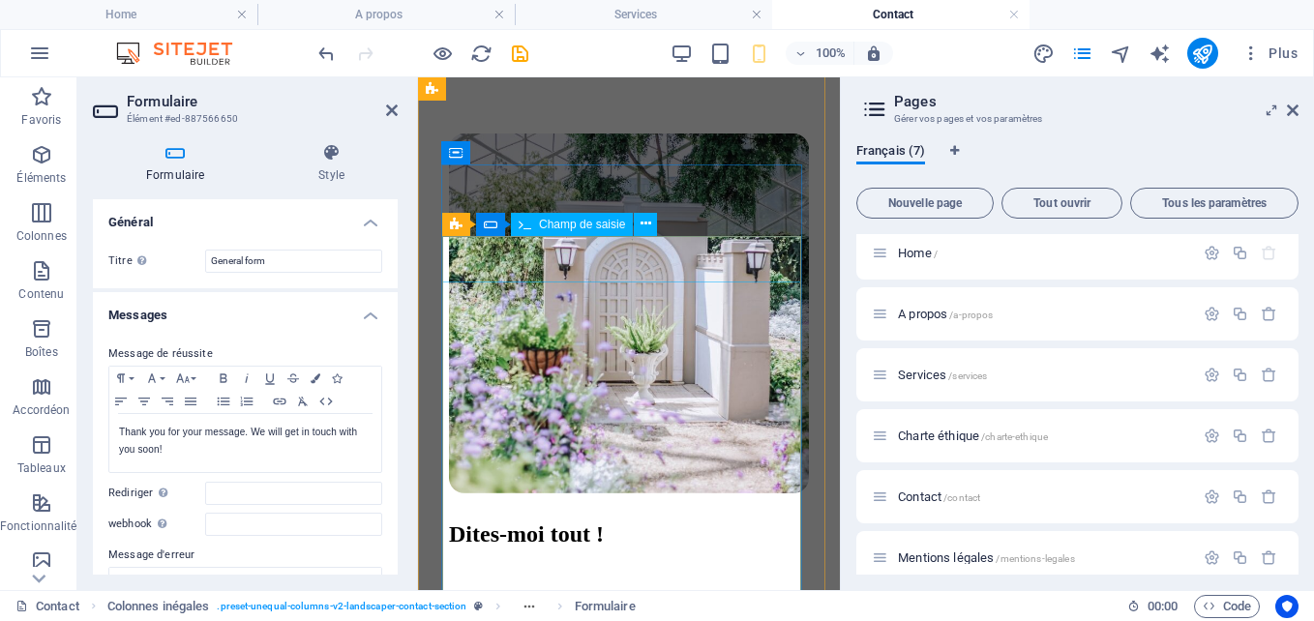
click at [514, 599] on input "text" at bounding box center [534, 609] width 171 height 20
click at [529, 599] on input "text" at bounding box center [534, 609] width 171 height 20
click at [528, 599] on input "NOM" at bounding box center [534, 609] width 171 height 20
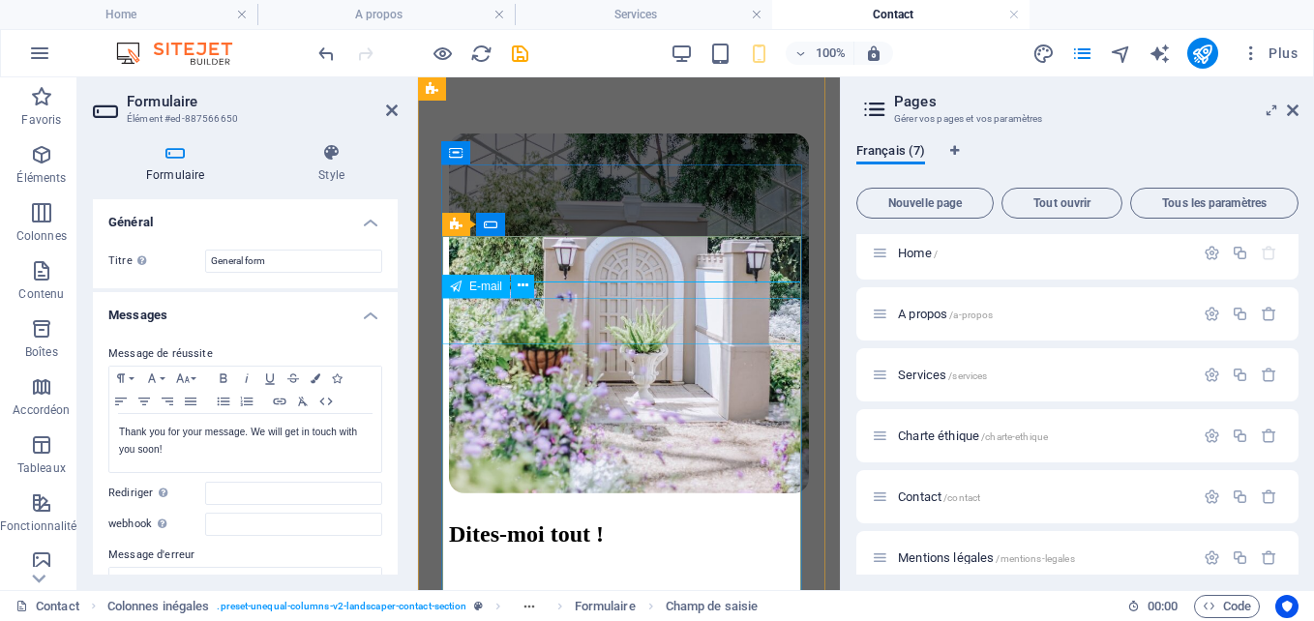
type input "Nom / Prénom"
click at [512, 619] on input "email" at bounding box center [534, 629] width 171 height 20
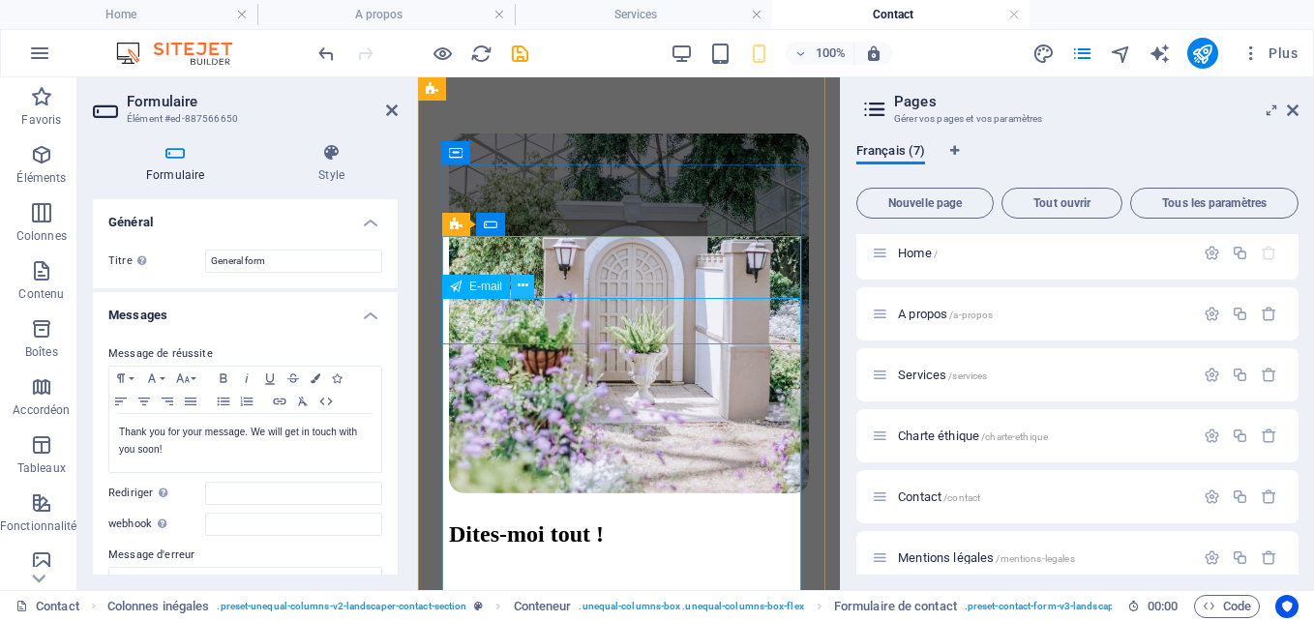
click at [526, 288] on icon at bounding box center [523, 286] width 11 height 20
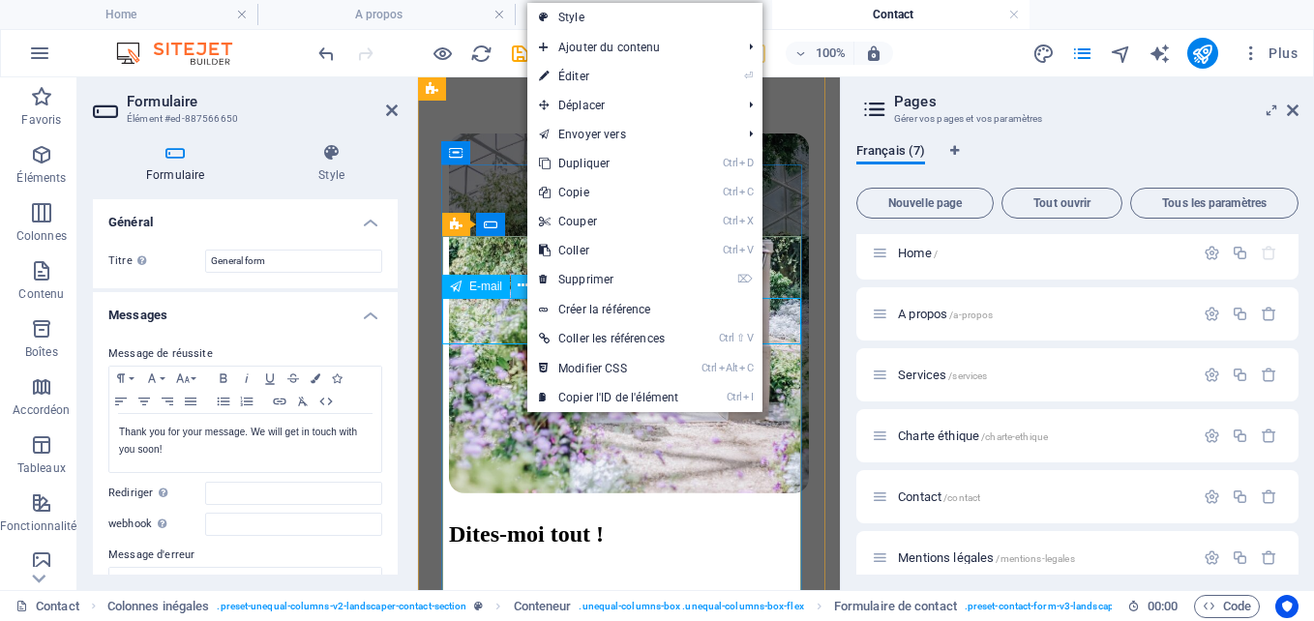
click at [526, 288] on icon at bounding box center [523, 286] width 11 height 20
click at [518, 619] on input "email" at bounding box center [534, 629] width 171 height 20
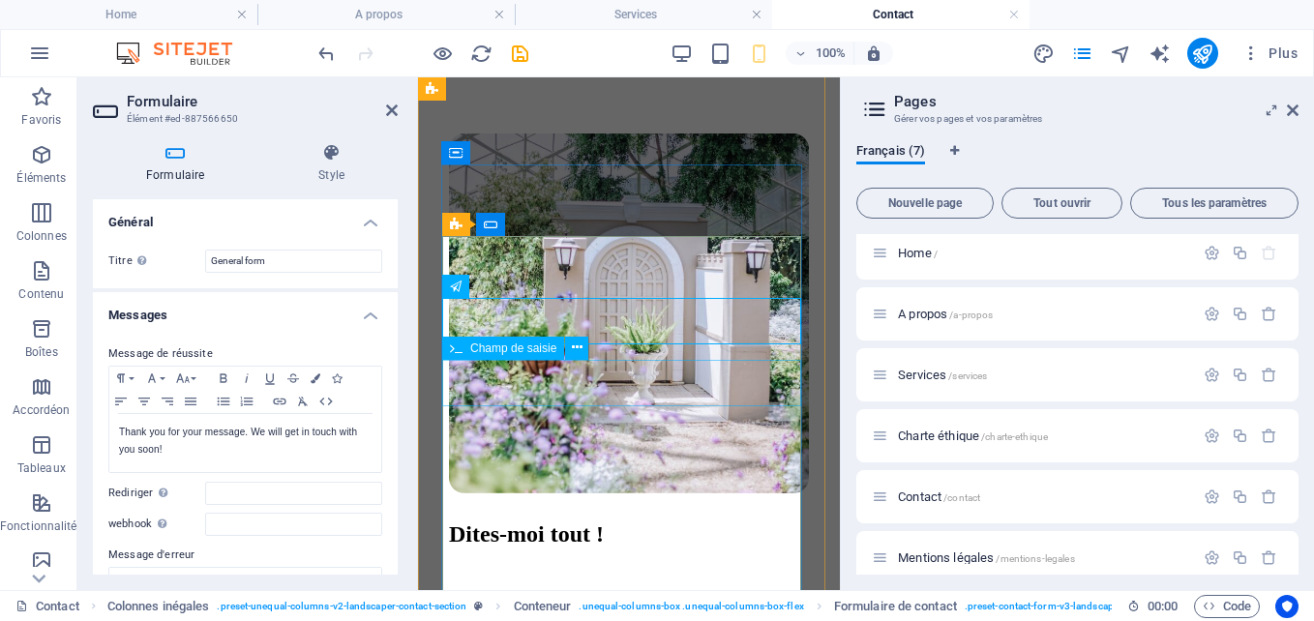
type input "Email"
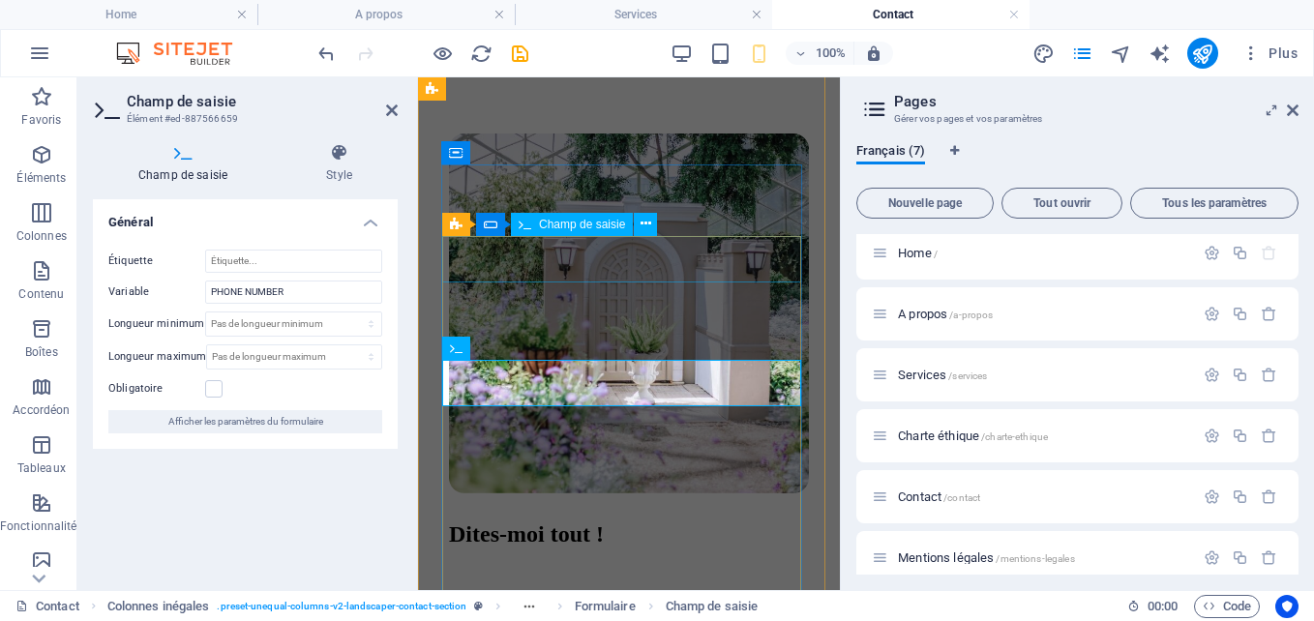
click at [529, 599] on div "Nom / Prénom" at bounding box center [629, 609] width 360 height 20
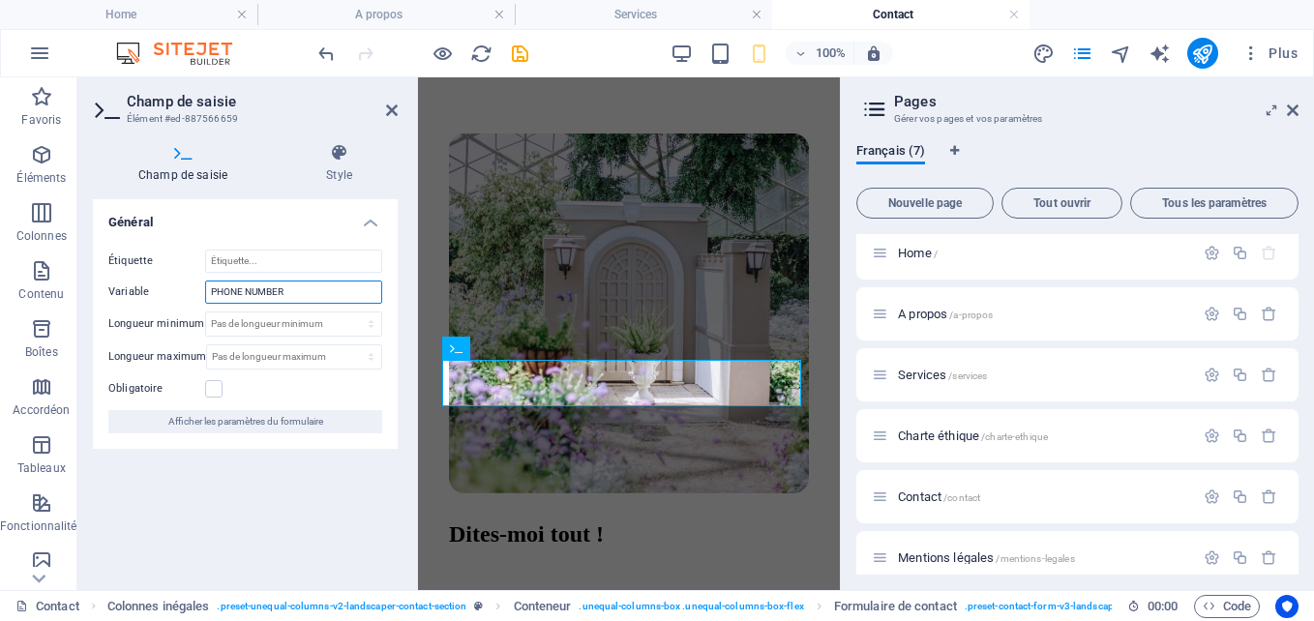
click at [306, 289] on input "PHONE NUMBER" at bounding box center [293, 292] width 177 height 23
type input "P"
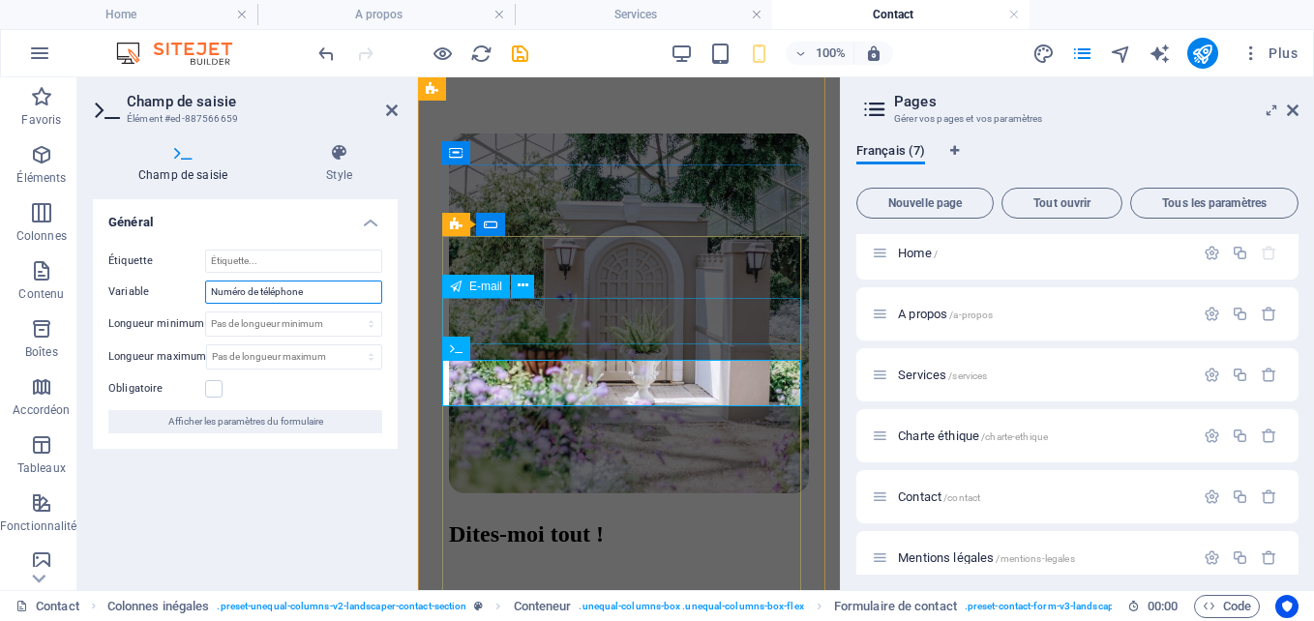
type input "Numéro de téléphone"
click at [510, 619] on div "Email" at bounding box center [629, 629] width 360 height 20
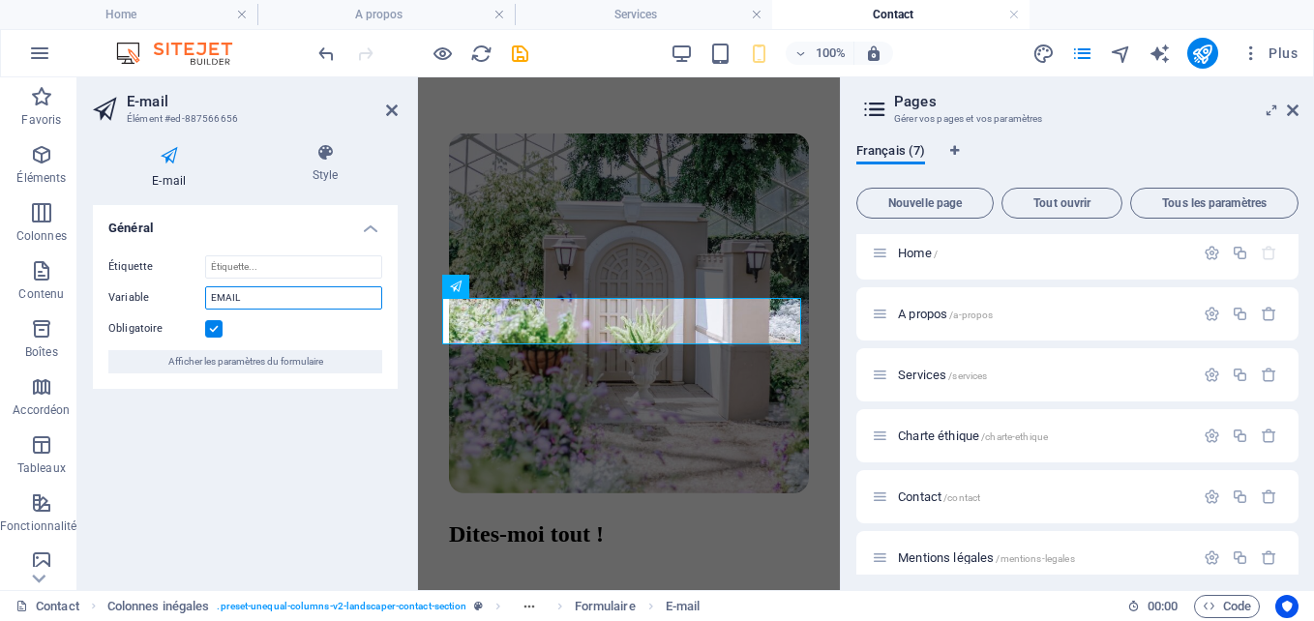
click at [300, 305] on input "EMAIL" at bounding box center [293, 298] width 177 height 23
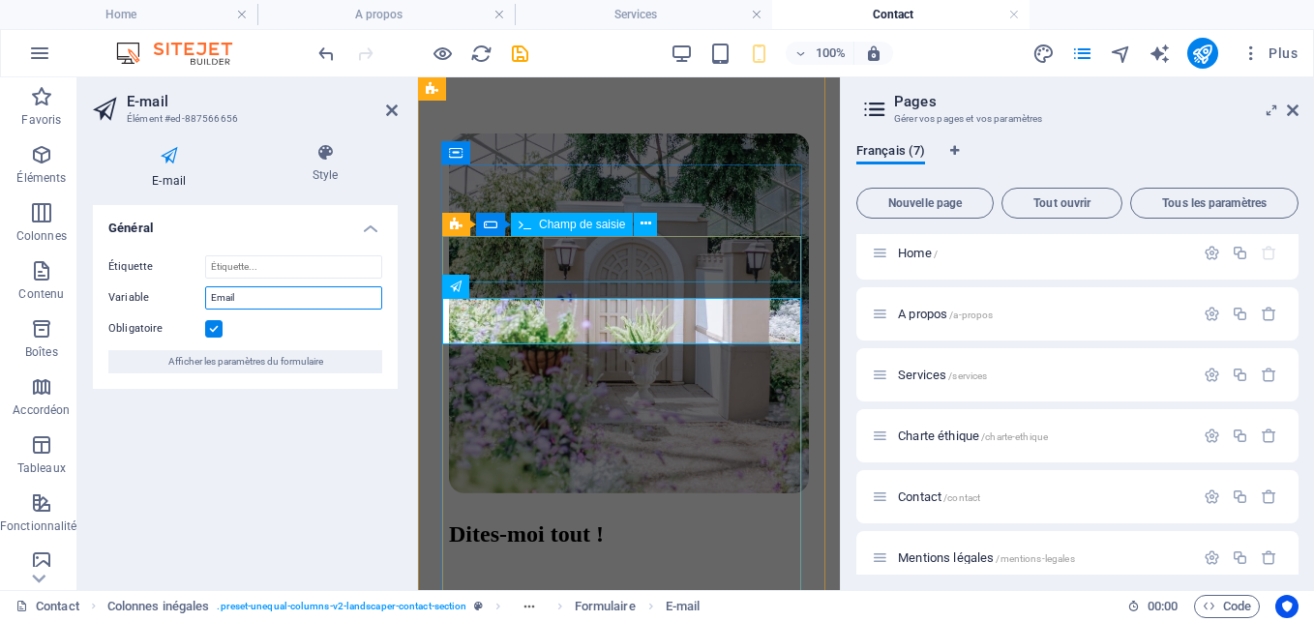
type input "Email"
click at [563, 599] on div "Nom / Prénom" at bounding box center [629, 609] width 360 height 20
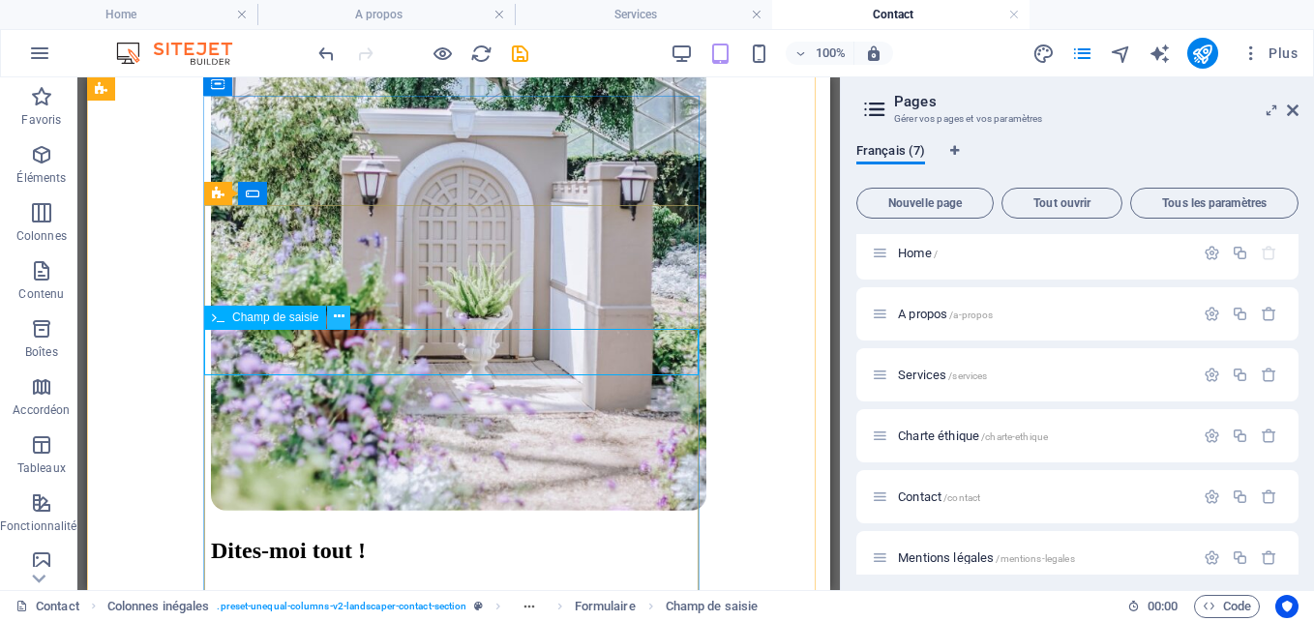
click at [336, 316] on icon at bounding box center [339, 317] width 11 height 20
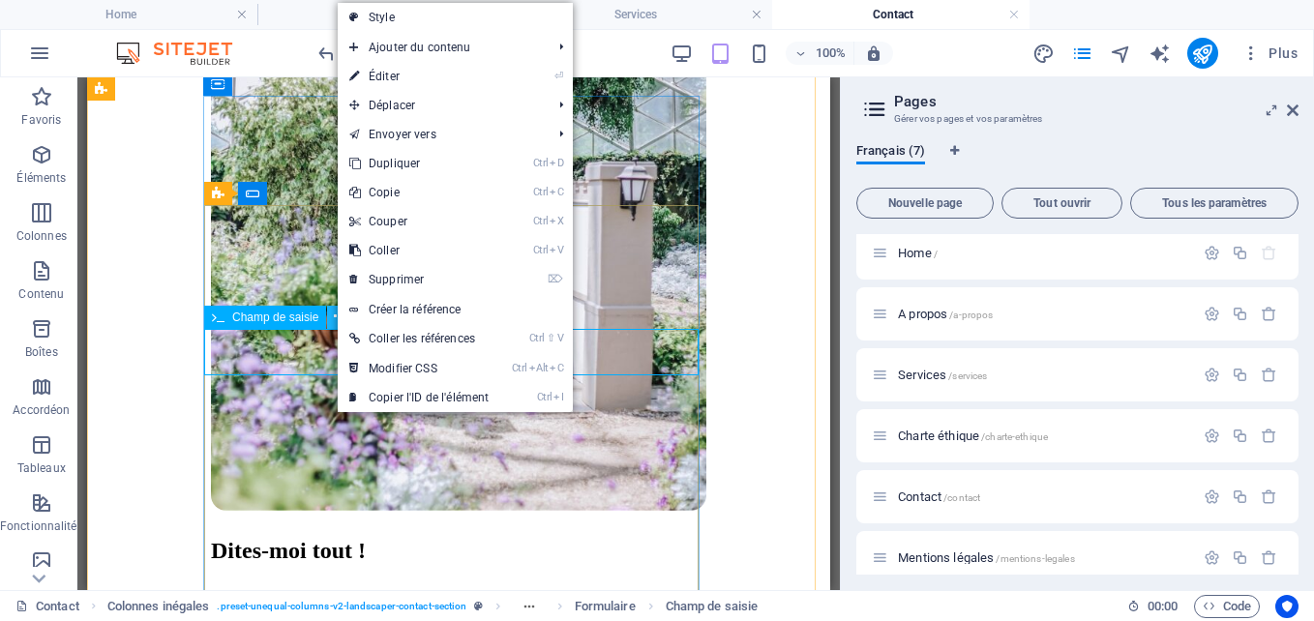
click at [336, 316] on icon at bounding box center [339, 317] width 11 height 20
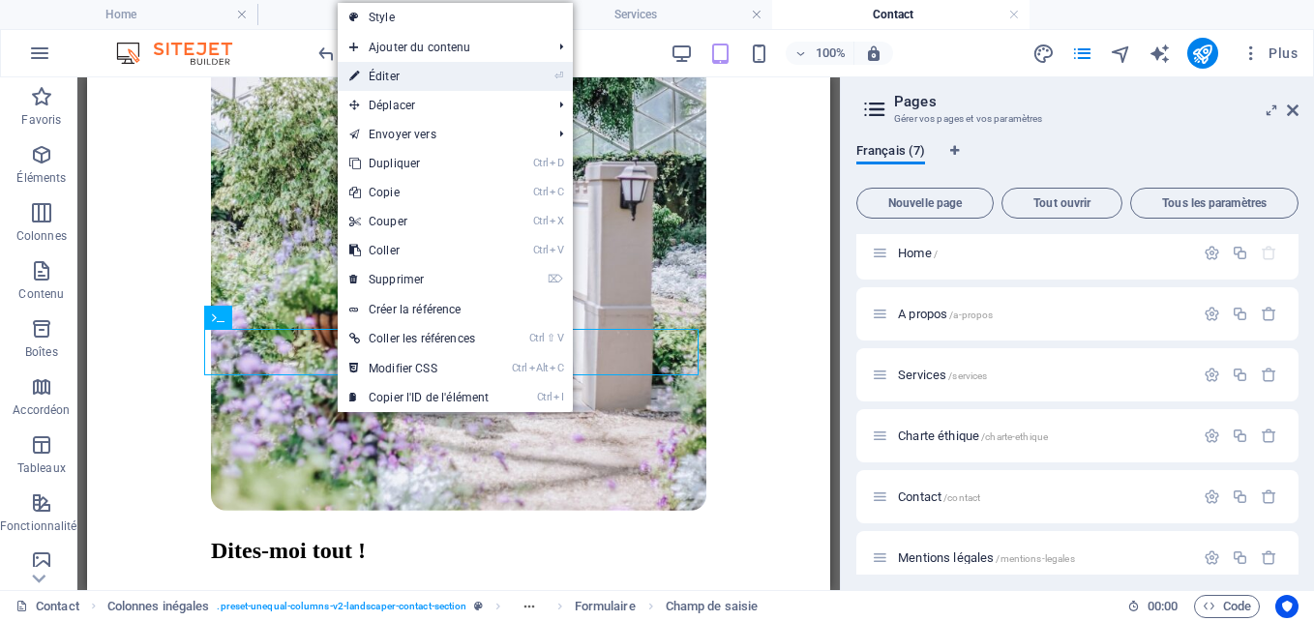
click at [448, 81] on link "⏎ Éditer" at bounding box center [419, 76] width 163 height 29
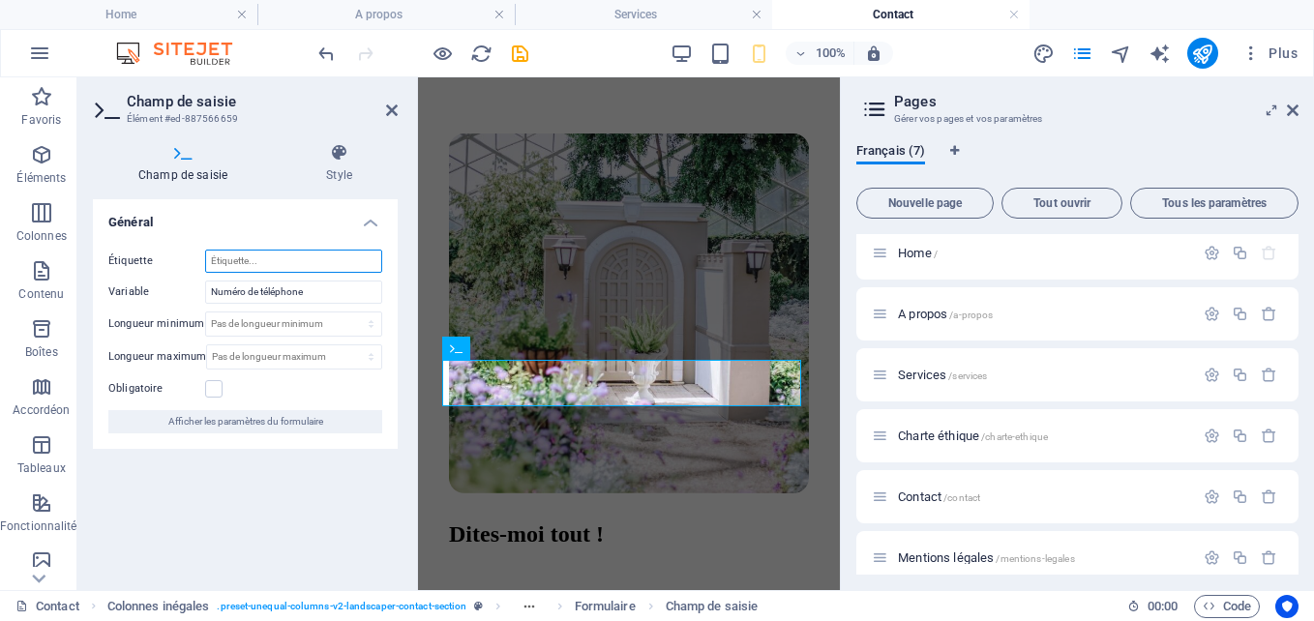
click at [277, 269] on input "Étiquette" at bounding box center [293, 261] width 177 height 23
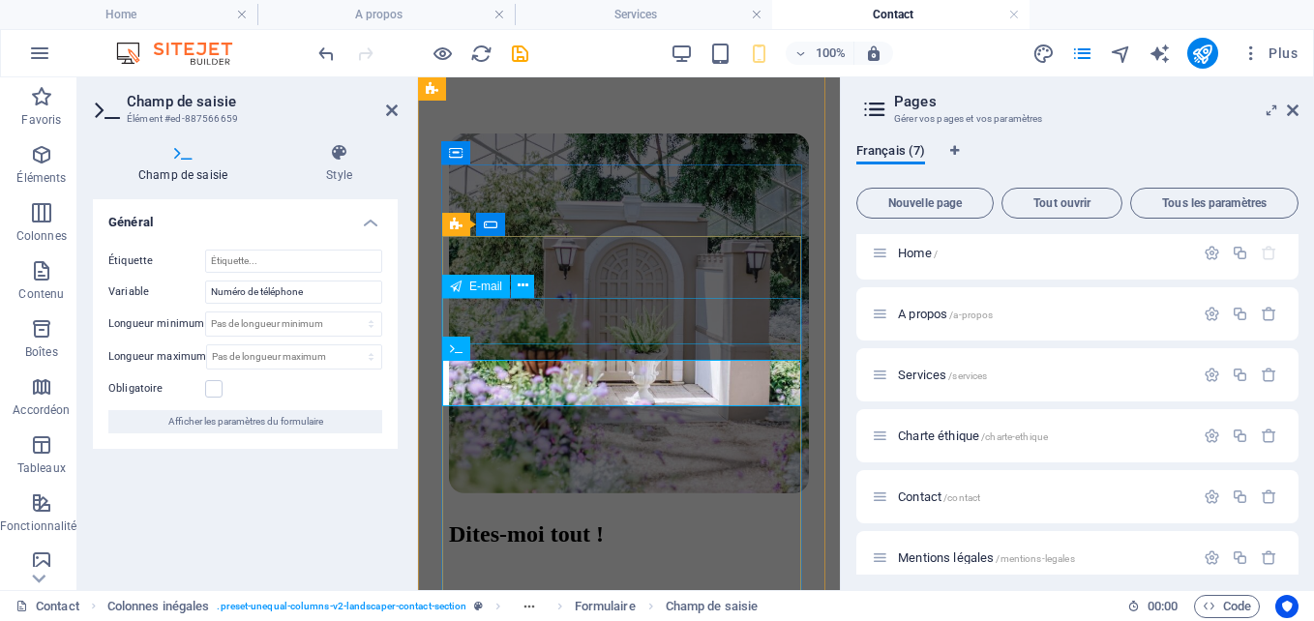
click at [535, 619] on div "Email" at bounding box center [629, 629] width 360 height 20
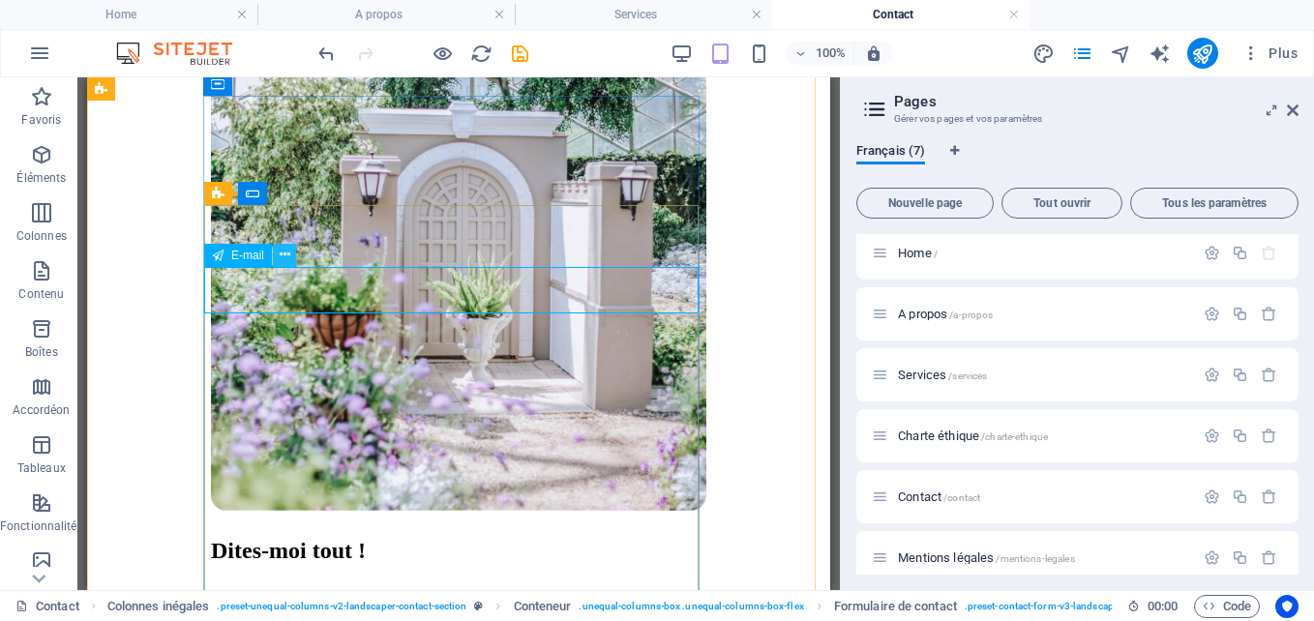
click at [284, 257] on icon at bounding box center [285, 255] width 11 height 20
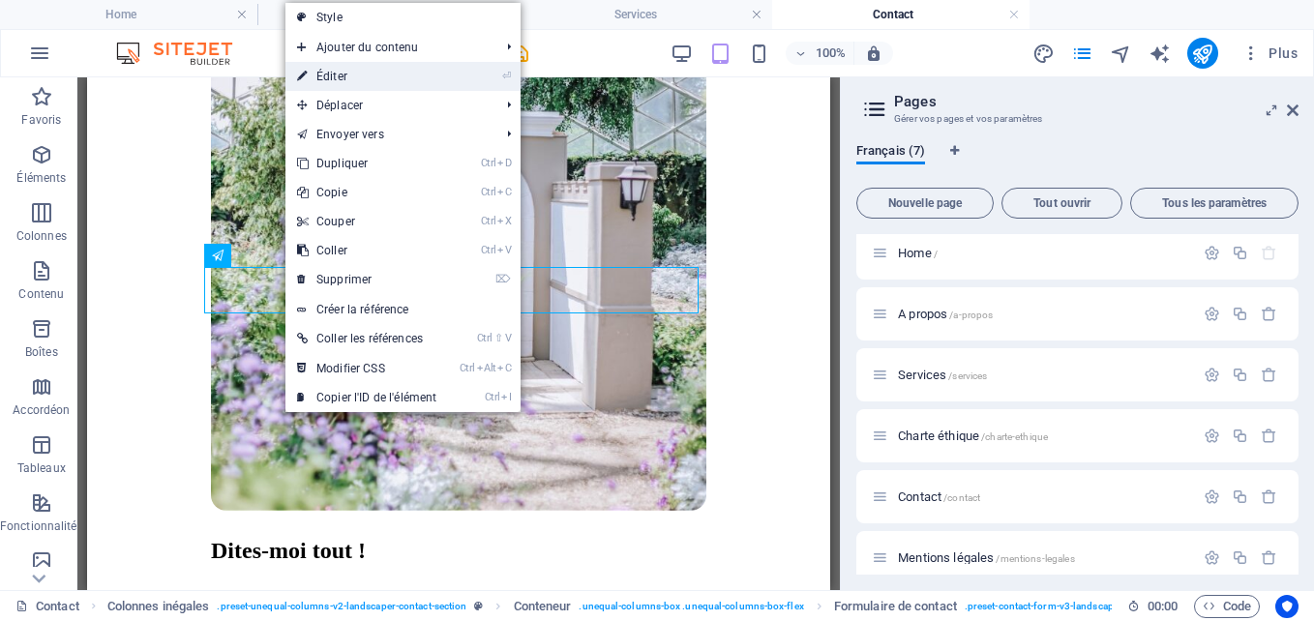
click at [422, 68] on link "⏎ Éditer" at bounding box center [367, 76] width 163 height 29
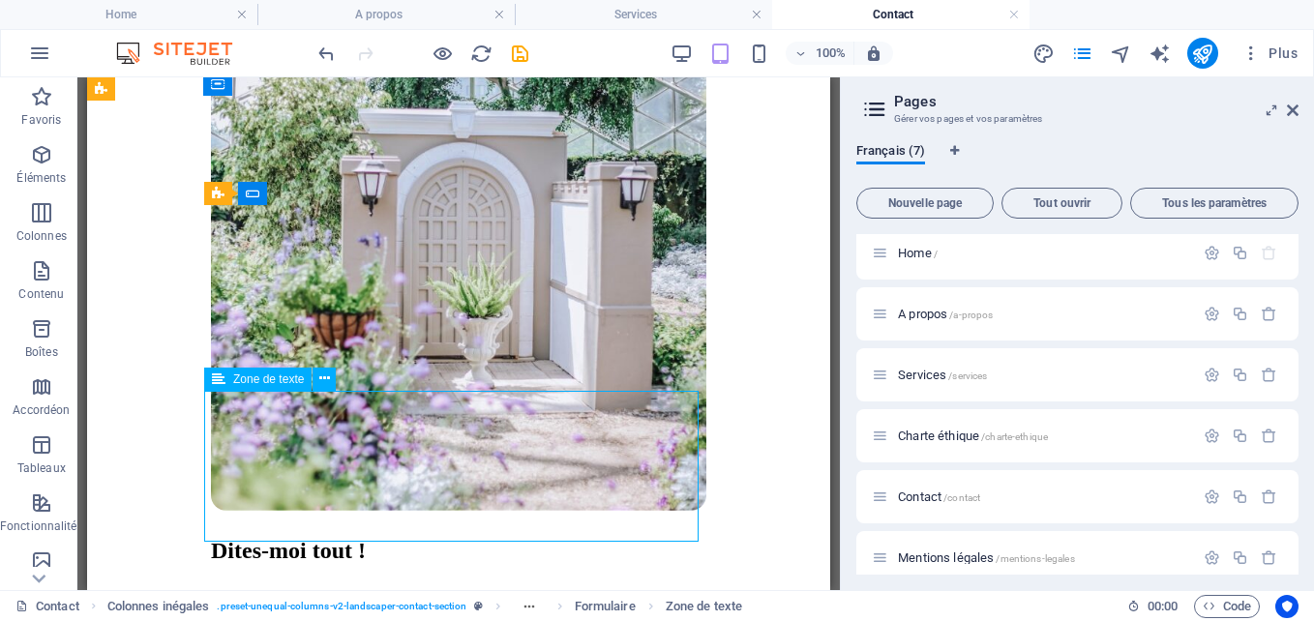
click at [328, 374] on icon at bounding box center [324, 379] width 11 height 20
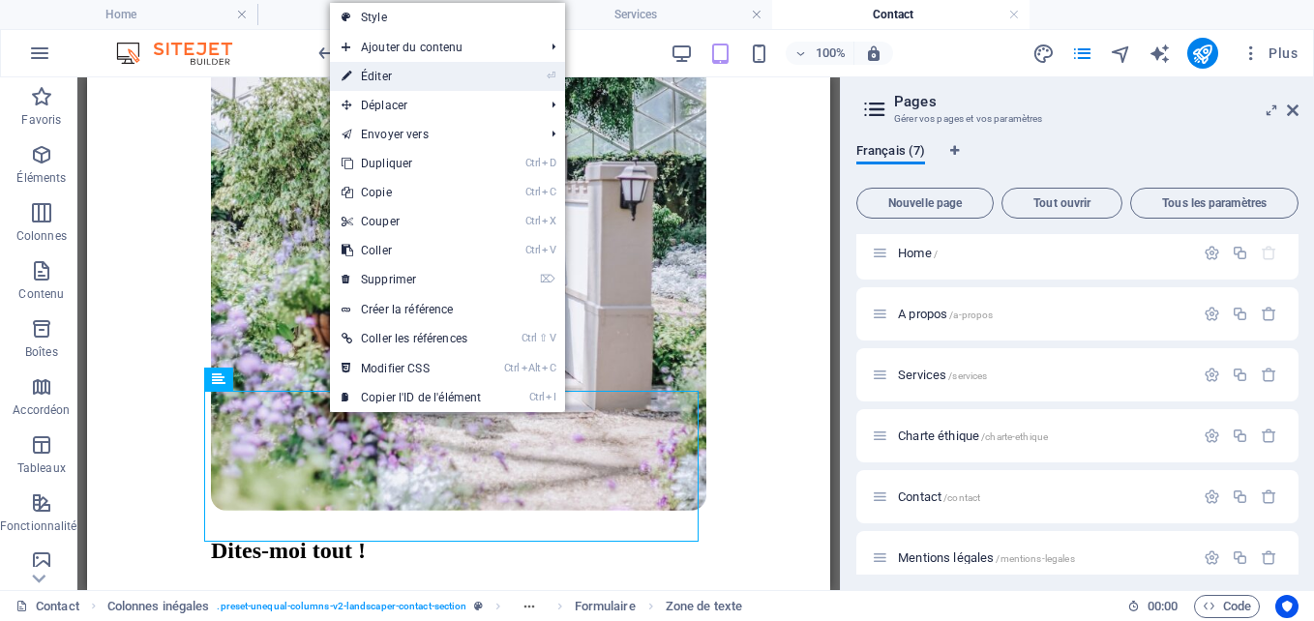
click at [402, 77] on link "⏎ Éditer" at bounding box center [411, 76] width 163 height 29
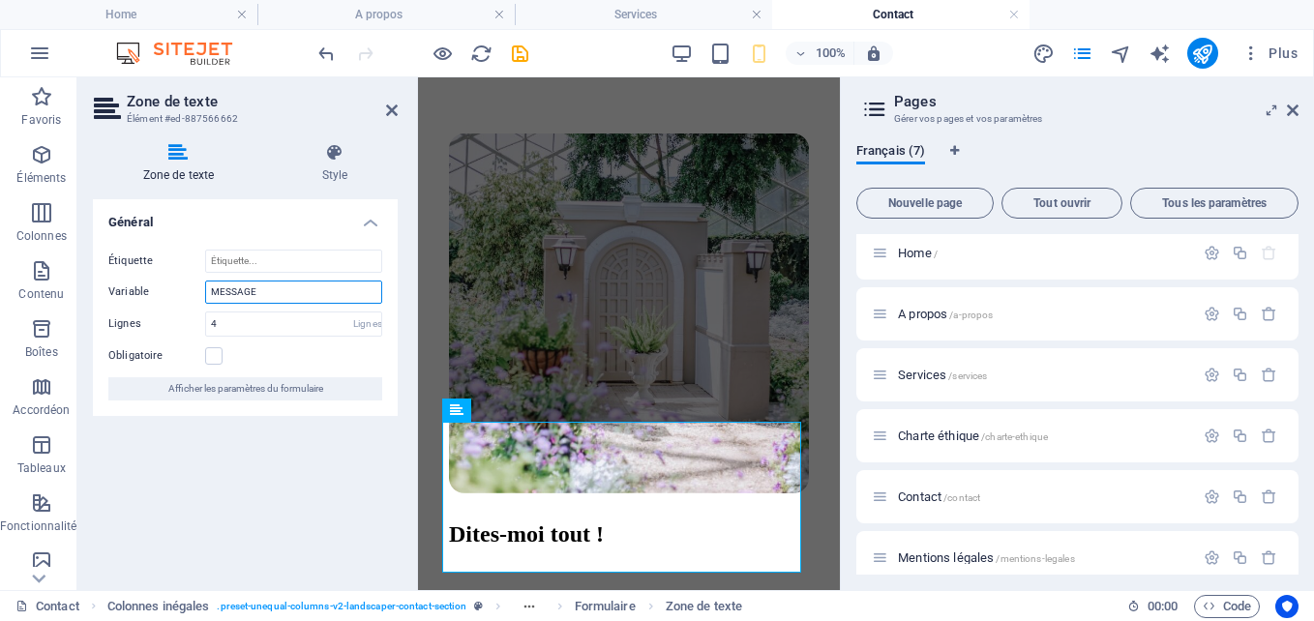
click at [282, 298] on input "MESSAGE" at bounding box center [293, 292] width 177 height 23
type input "M"
type input "Votre message :"
click at [224, 327] on input "4" at bounding box center [293, 324] width 175 height 23
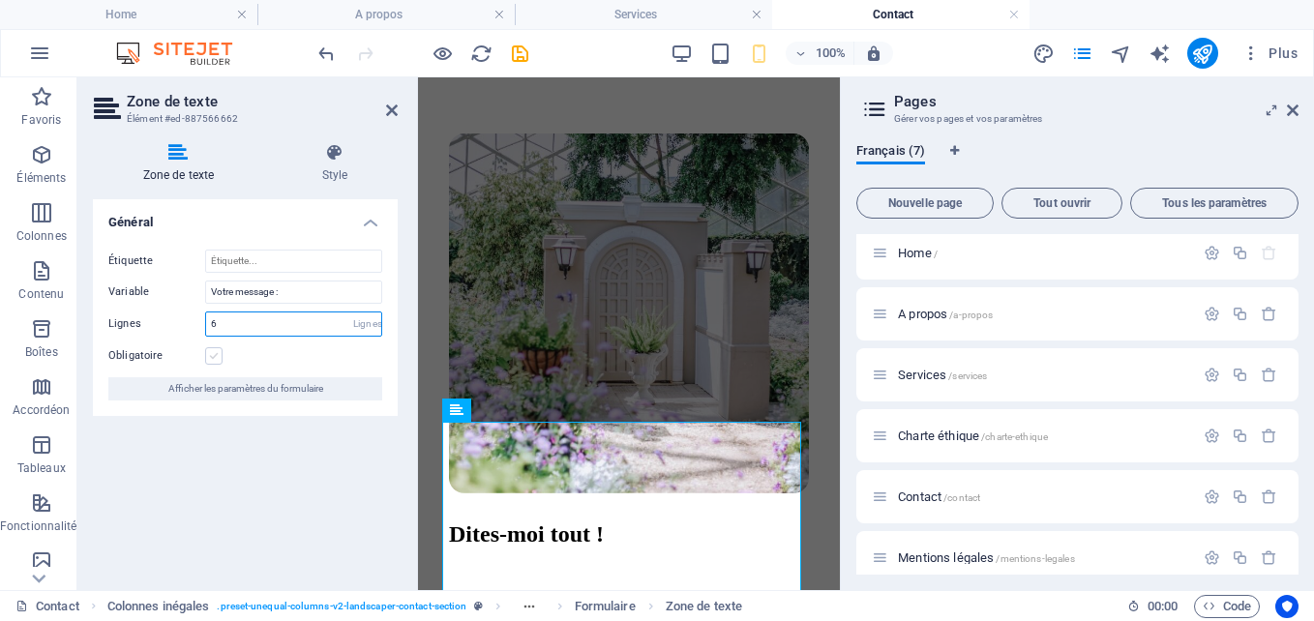
type input "6"
click at [219, 358] on label at bounding box center [213, 355] width 17 height 17
click at [0, 0] on input "Obligatoire" at bounding box center [0, 0] width 0 height 0
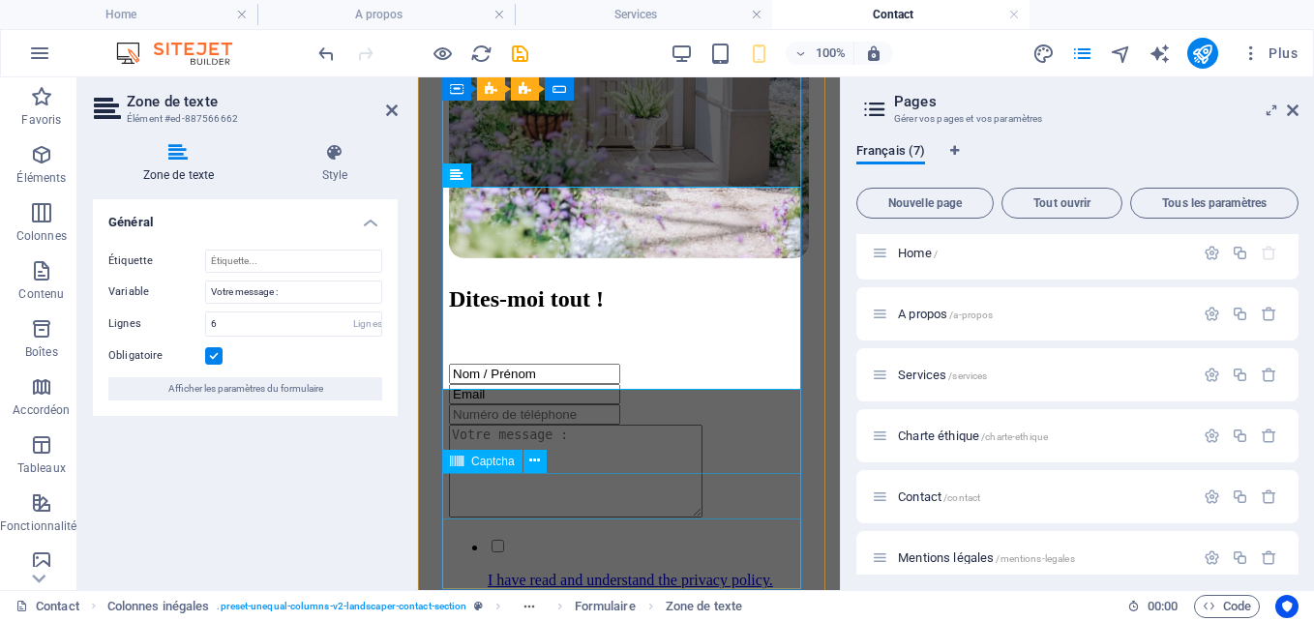
scroll to position [1354, 0]
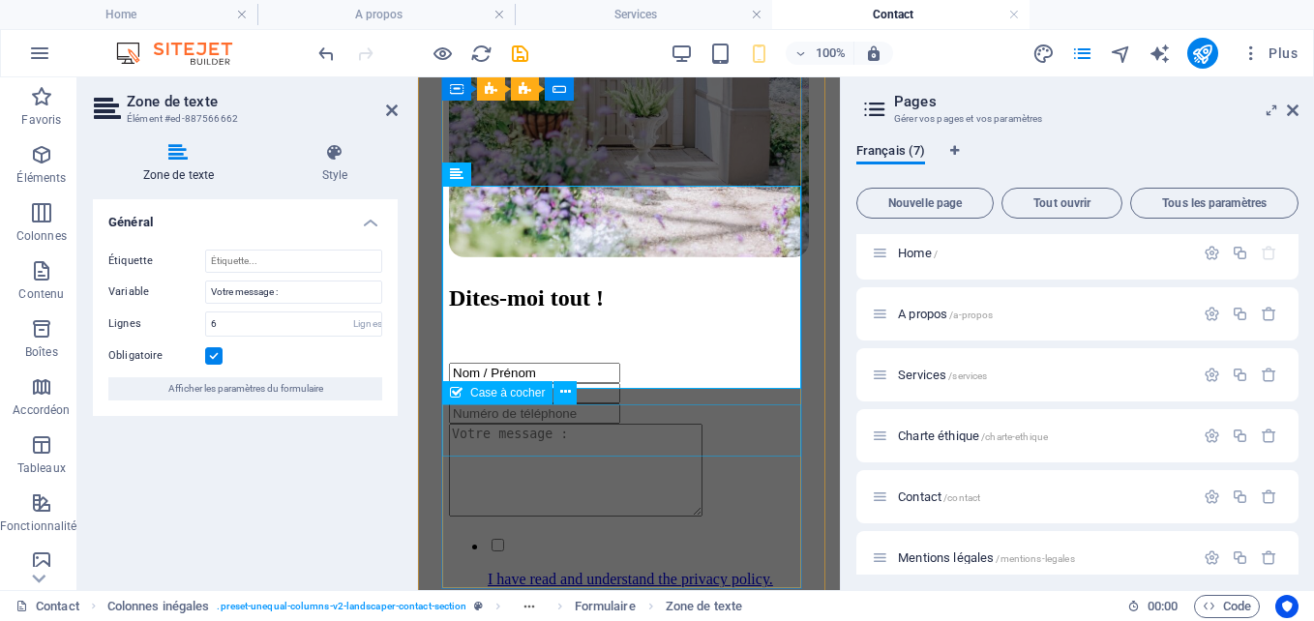
click at [515, 536] on div "I have read and understand the privacy policy." at bounding box center [629, 562] width 360 height 52
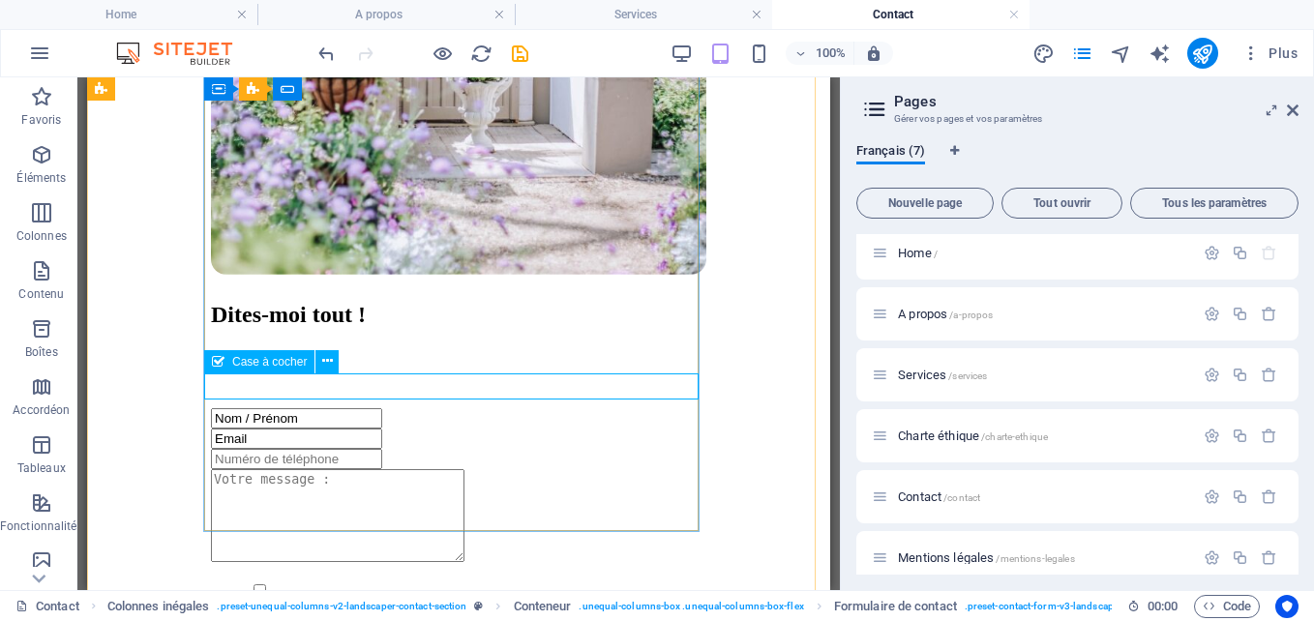
click at [567, 582] on div "I have read and understand the privacy policy." at bounding box center [459, 608] width 496 height 52
click at [327, 362] on icon at bounding box center [327, 361] width 11 height 20
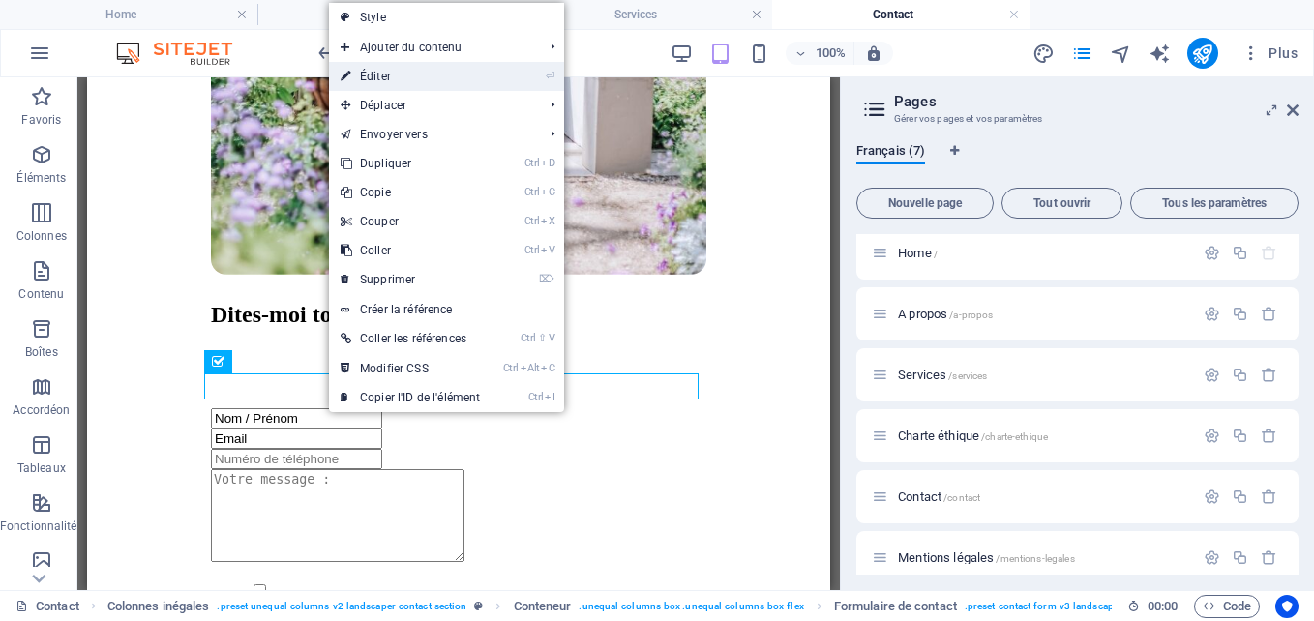
click at [438, 78] on link "⏎ Éditer" at bounding box center [410, 76] width 163 height 29
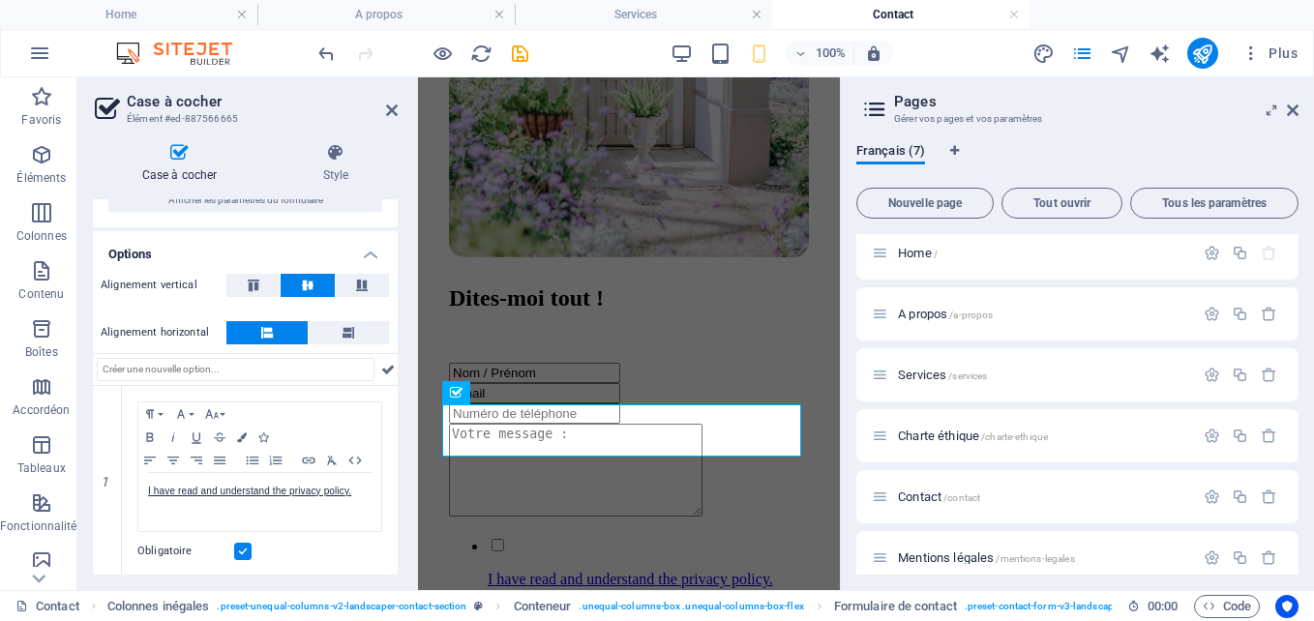
scroll to position [98, 0]
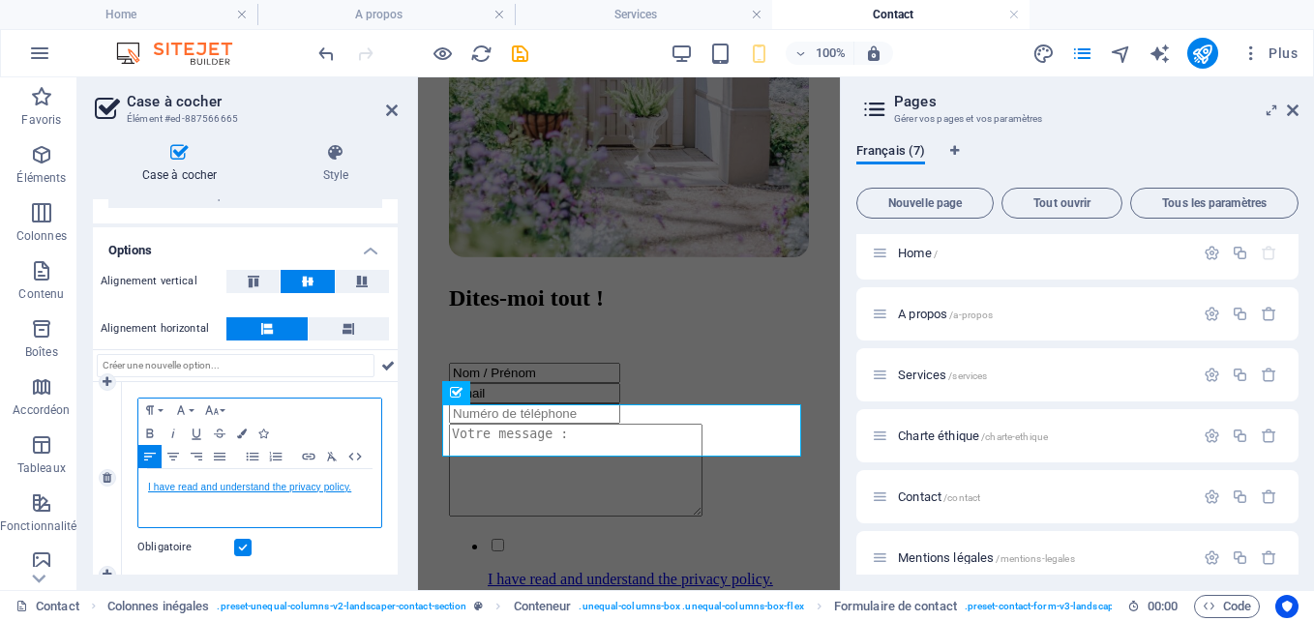
click at [351, 487] on link "I have read and understand the privacy policy." at bounding box center [249, 487] width 203 height 11
drag, startPoint x: 238, startPoint y: 490, endPoint x: 365, endPoint y: 486, distance: 126.9
click at [365, 486] on p "J'ai lu et j'accepte la politique de confidentialité" at bounding box center [260, 487] width 224 height 17
click at [352, 489] on p "J'ai lu et j'accepte la politique de confidentialité" at bounding box center [260, 487] width 224 height 17
drag, startPoint x: 241, startPoint y: 488, endPoint x: 358, endPoint y: 484, distance: 117.2
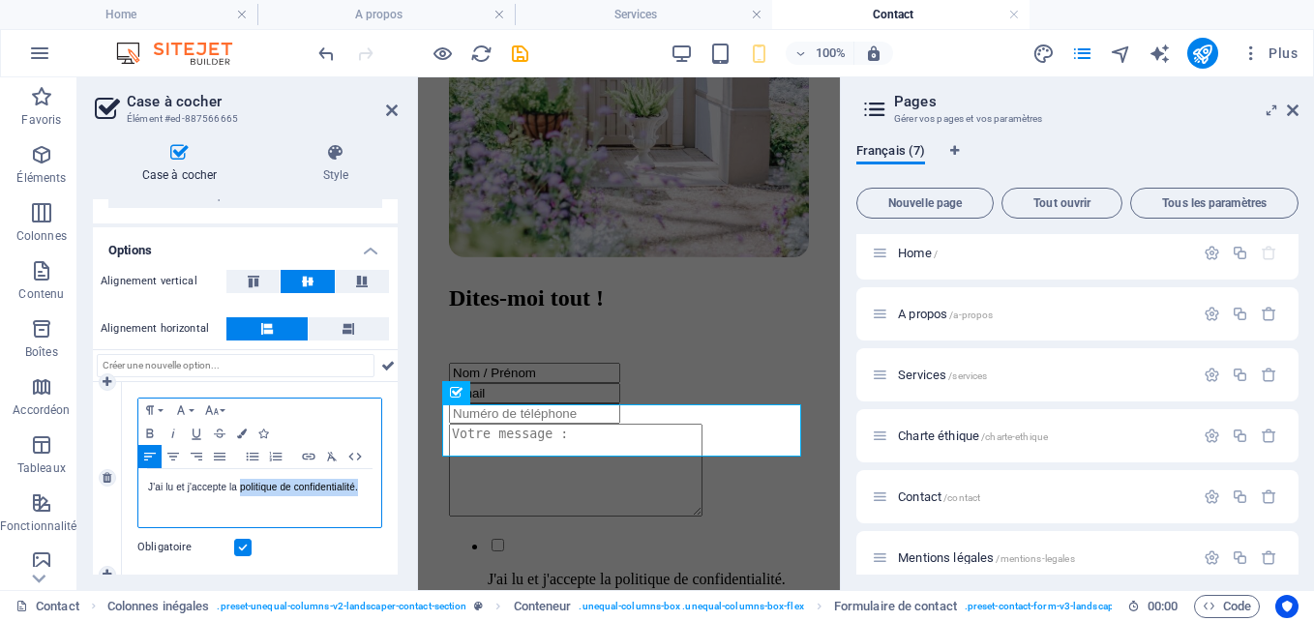
click at [358, 484] on p "J'ai lu et j'accepte la politique de confidentialité." at bounding box center [260, 487] width 224 height 17
click at [309, 458] on icon "button" at bounding box center [308, 456] width 23 height 15
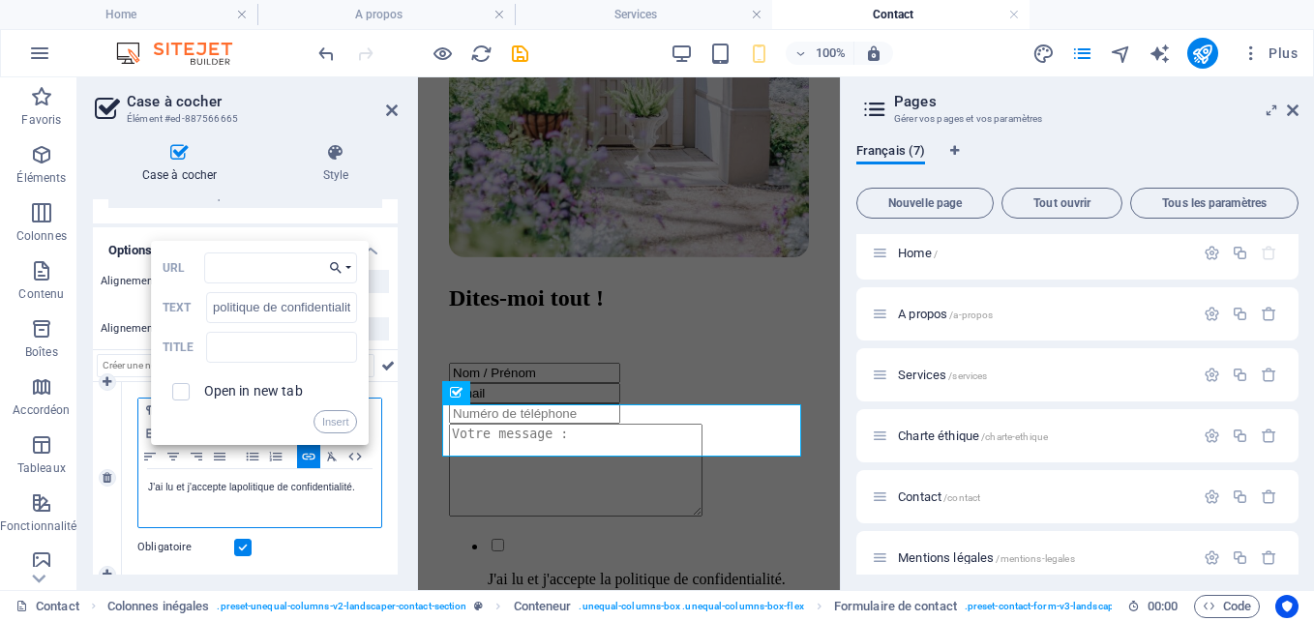
click at [345, 269] on button "Choose Link" at bounding box center [339, 268] width 35 height 31
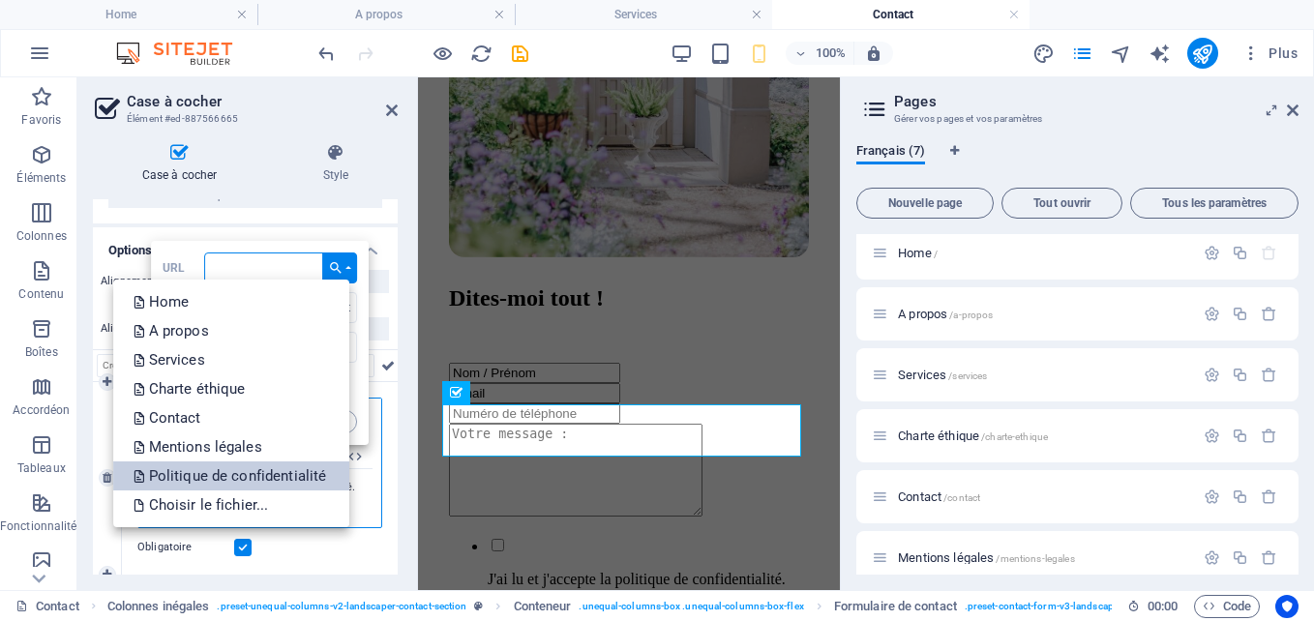
click at [207, 477] on p "Politique de confidentialité" at bounding box center [232, 476] width 197 height 29
type input "/politique-de-confidentialite"
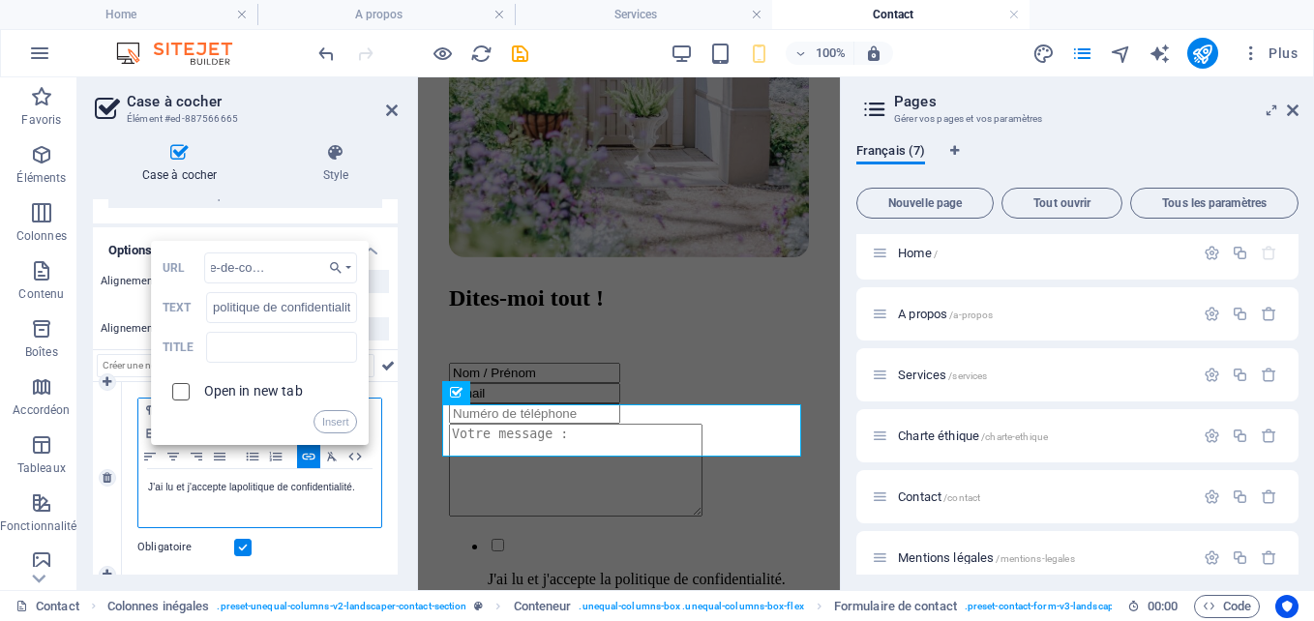
scroll to position [0, 0]
click at [181, 392] on input "checkbox" at bounding box center [177, 388] width 17 height 17
checkbox input "true"
click at [336, 416] on button "Insert" at bounding box center [336, 421] width 45 height 23
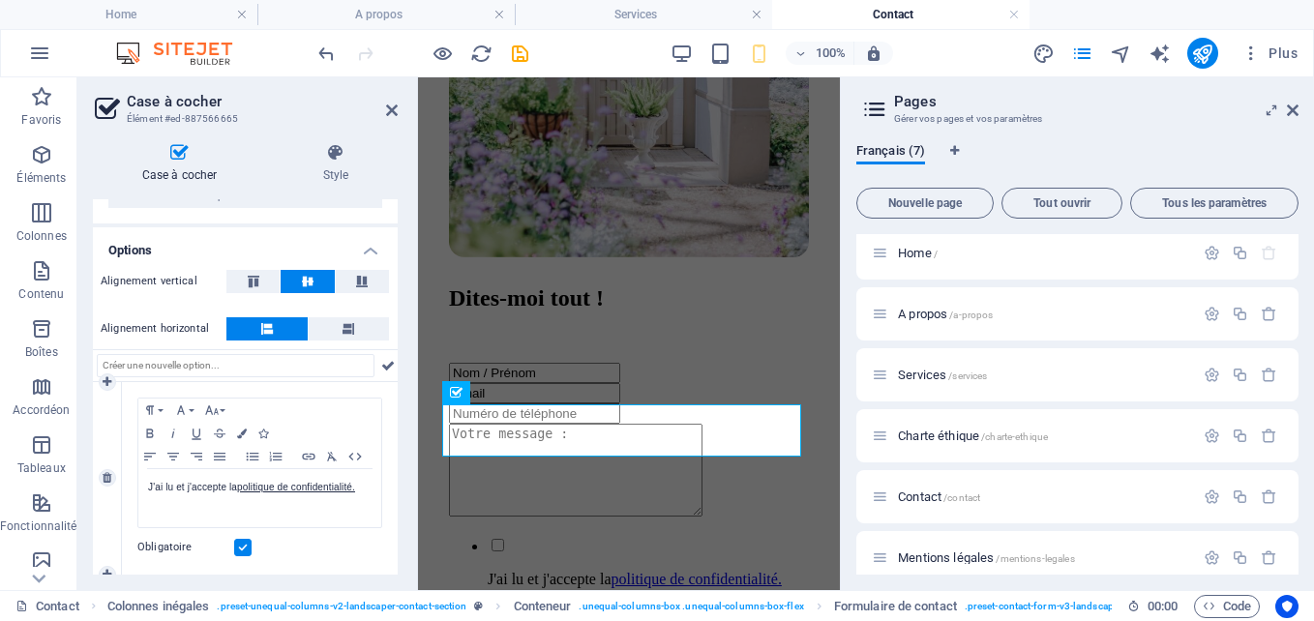
click at [380, 563] on div "Paragraph Format Normal Heading 1 Heading 2 Heading 3 Heading 4 Heading 5 Headi…" at bounding box center [260, 478] width 276 height 193
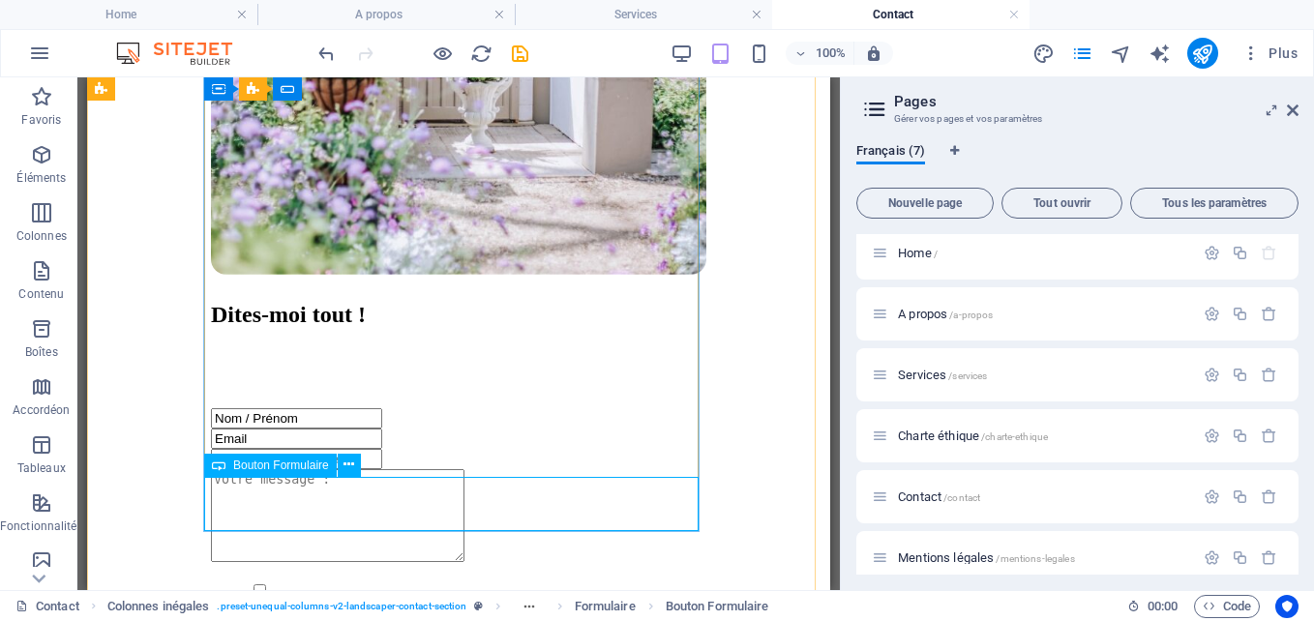
select select "px"
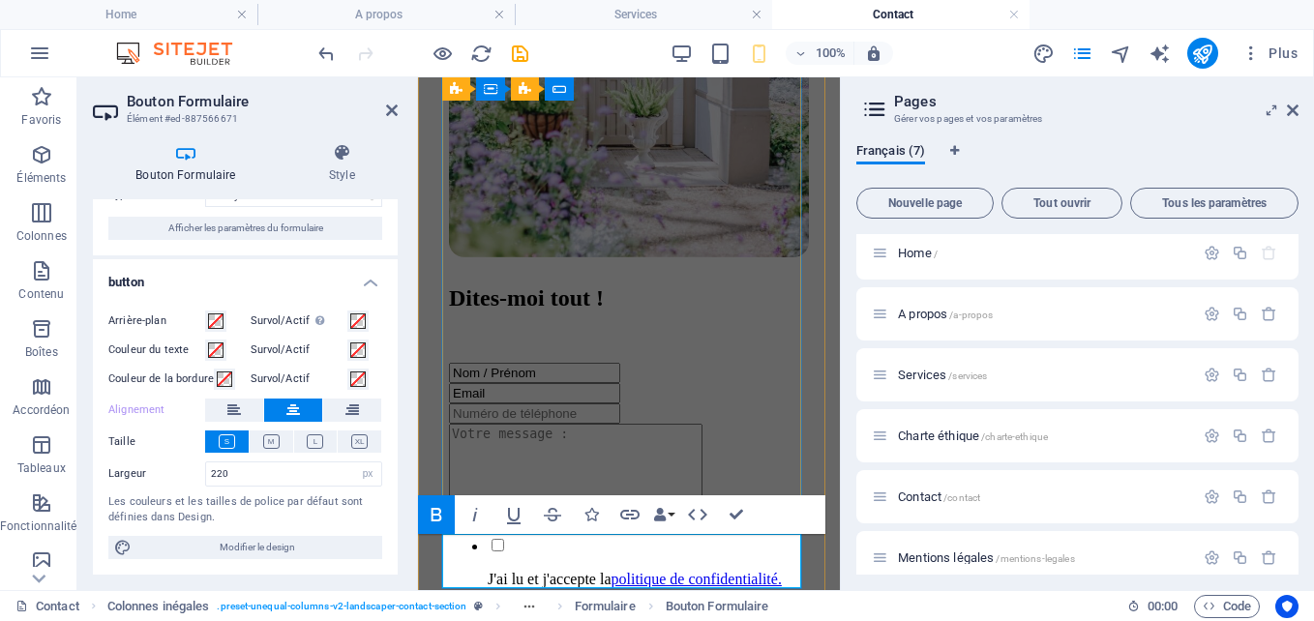
type button "Submit"
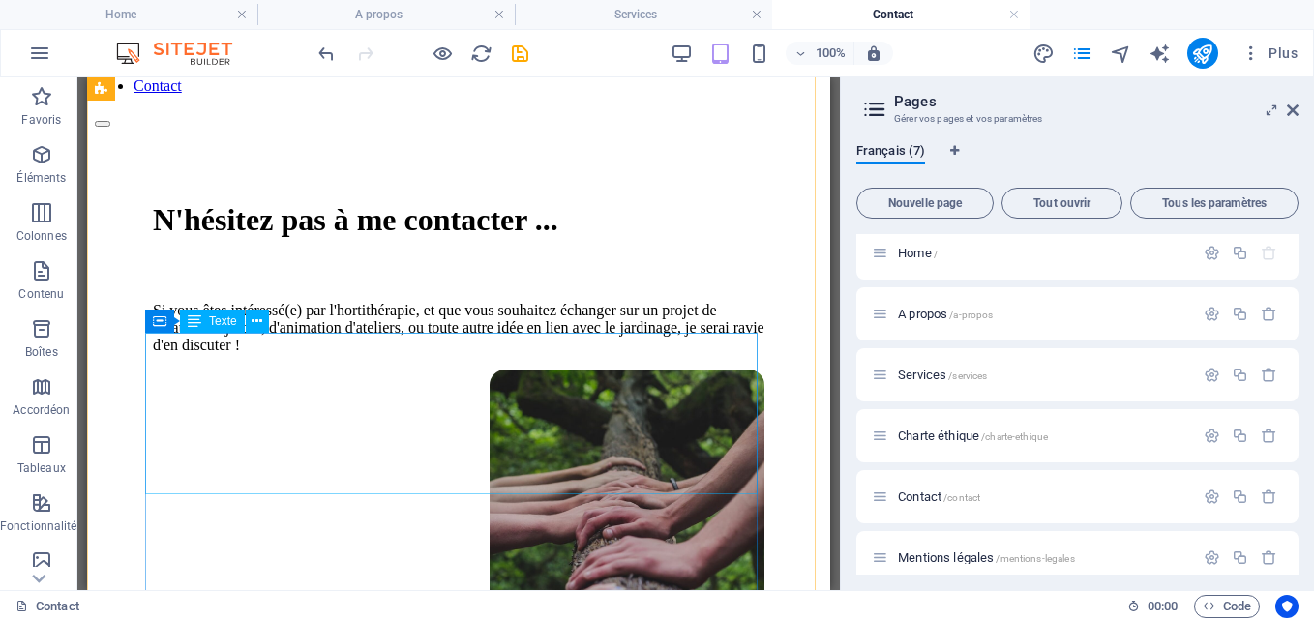
scroll to position [287, 0]
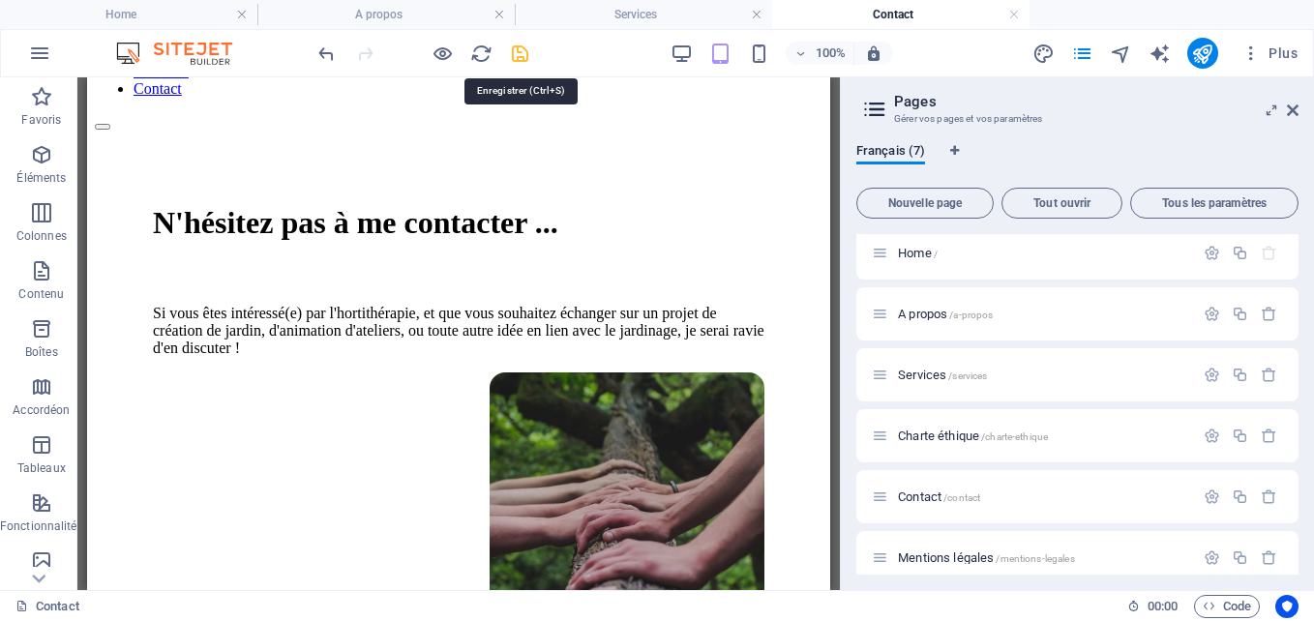
click at [527, 48] on icon "save" at bounding box center [520, 54] width 22 height 22
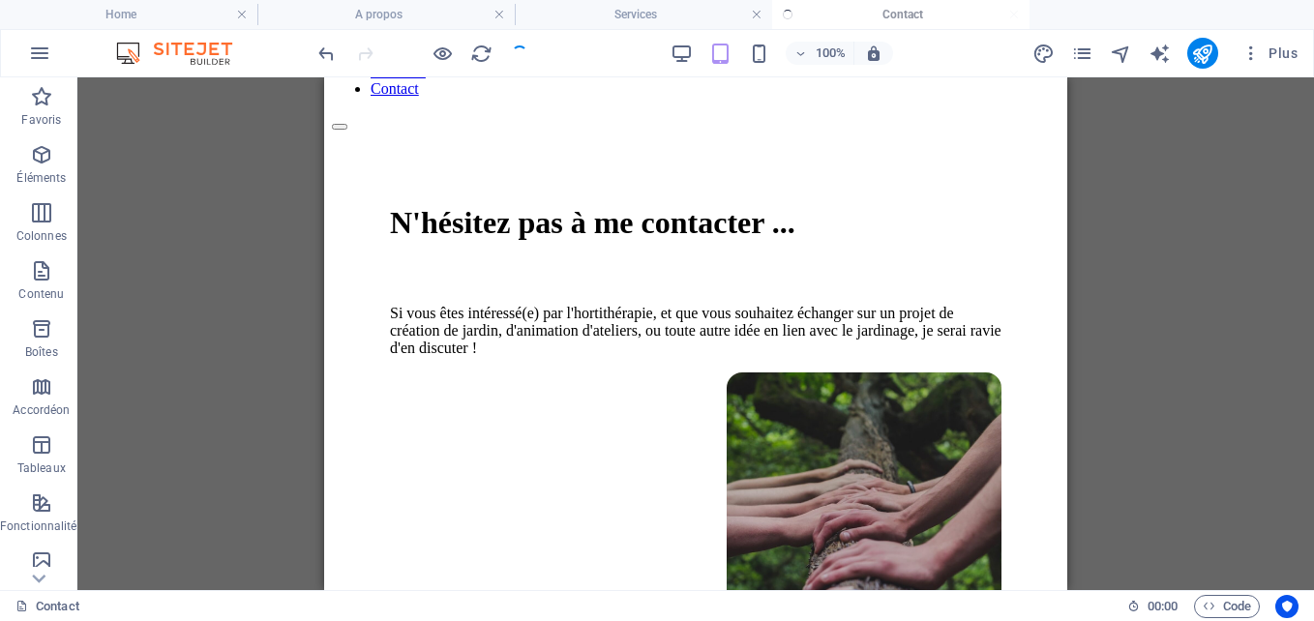
checkbox input "false"
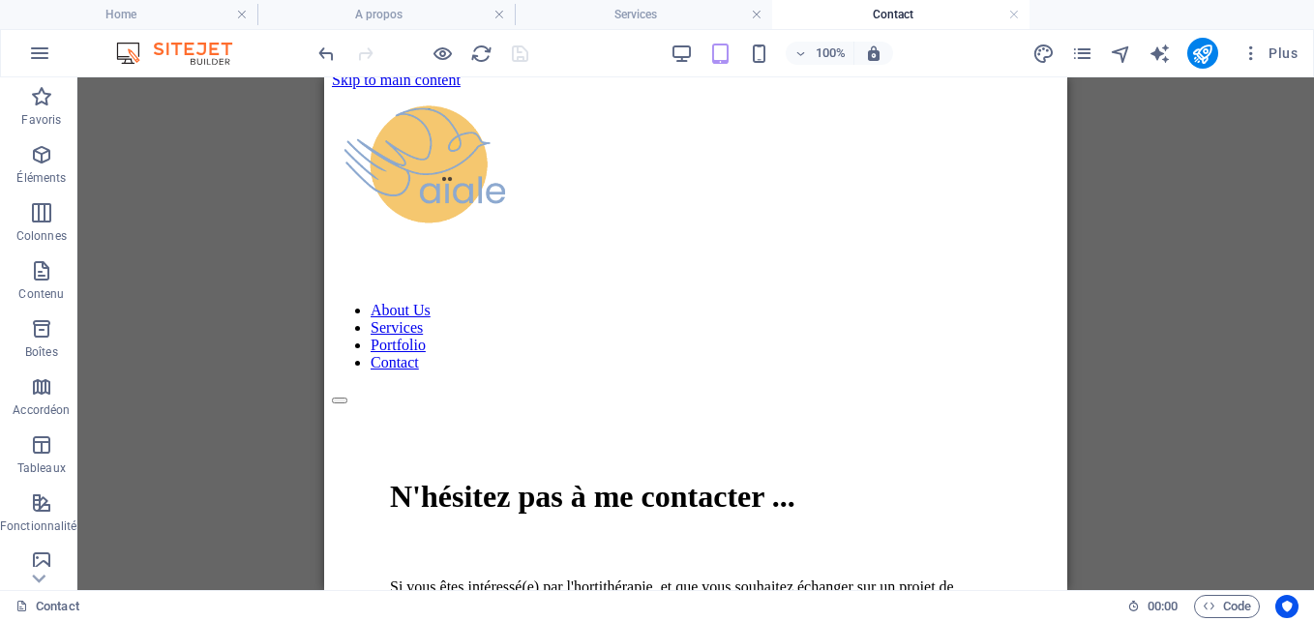
scroll to position [0, 0]
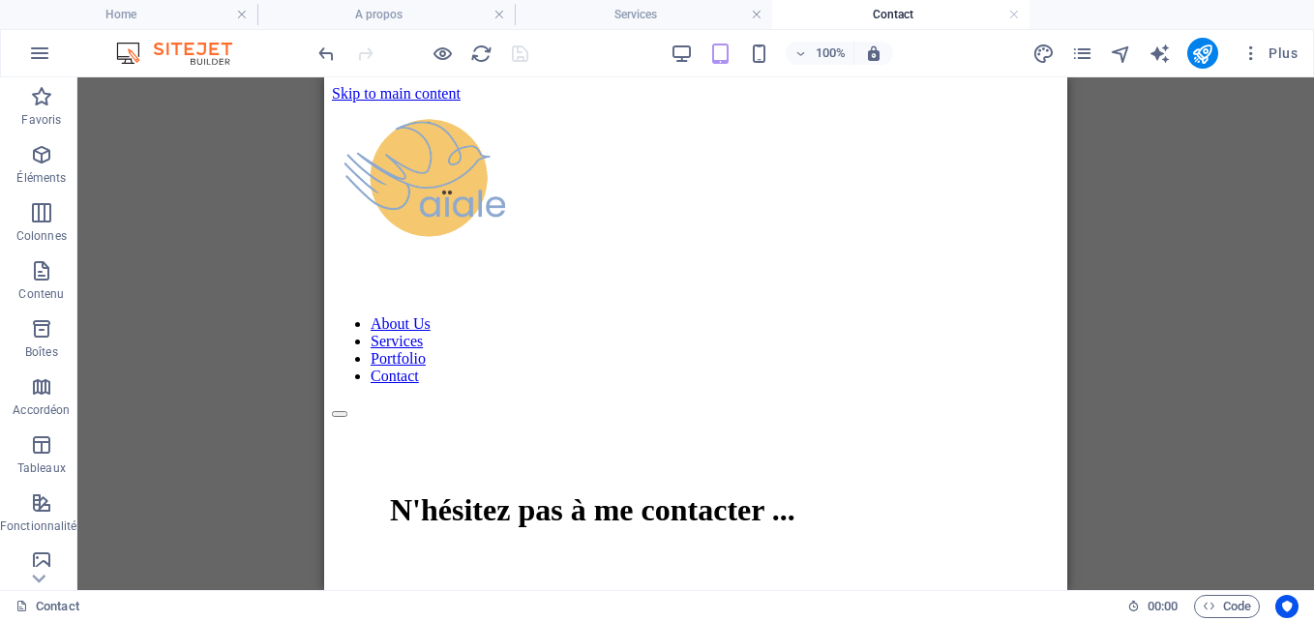
drag, startPoint x: 1059, startPoint y: 180, endPoint x: 1408, endPoint y: 169, distance: 349.6
click at [1083, 50] on icon "pages" at bounding box center [1083, 54] width 22 height 22
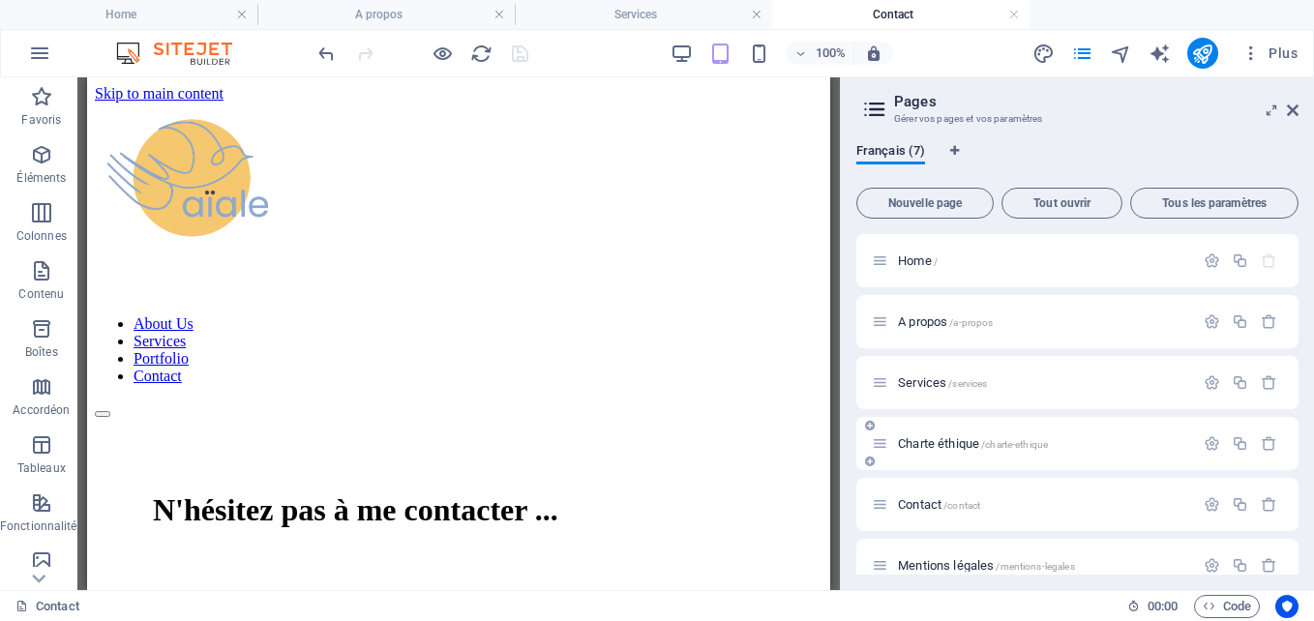
scroll to position [86, 0]
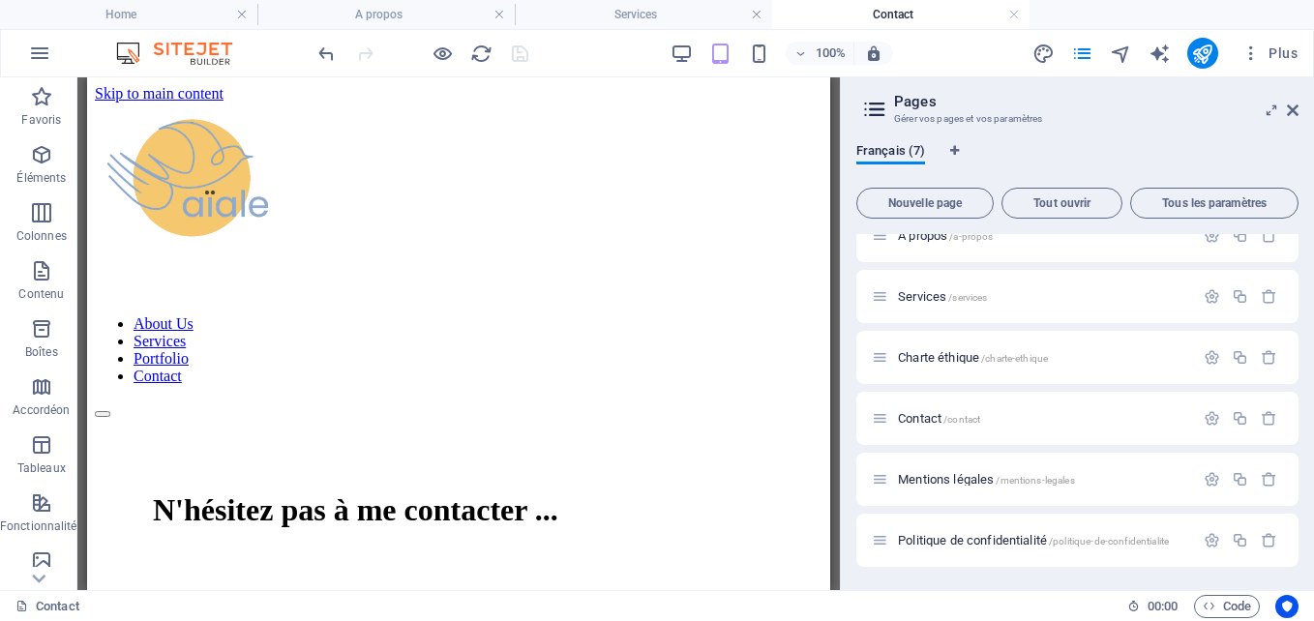
click at [523, 49] on div at bounding box center [423, 53] width 217 height 31
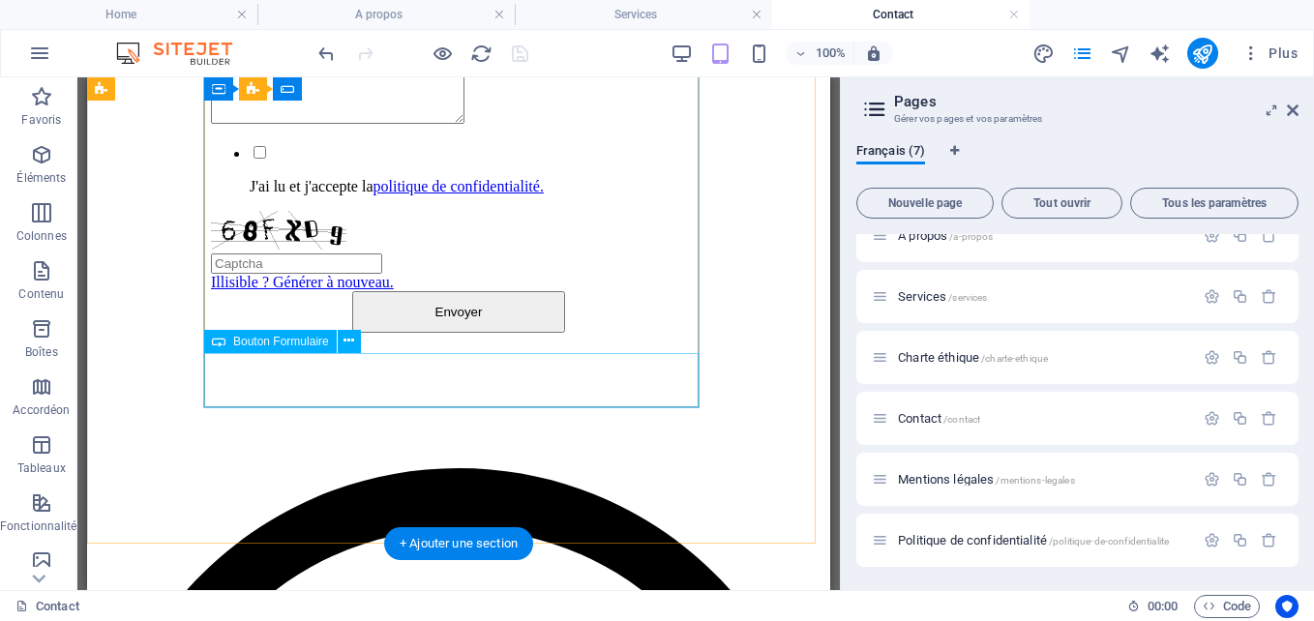
scroll to position [1856, 0]
